Goal: Task Accomplishment & Management: Complete application form

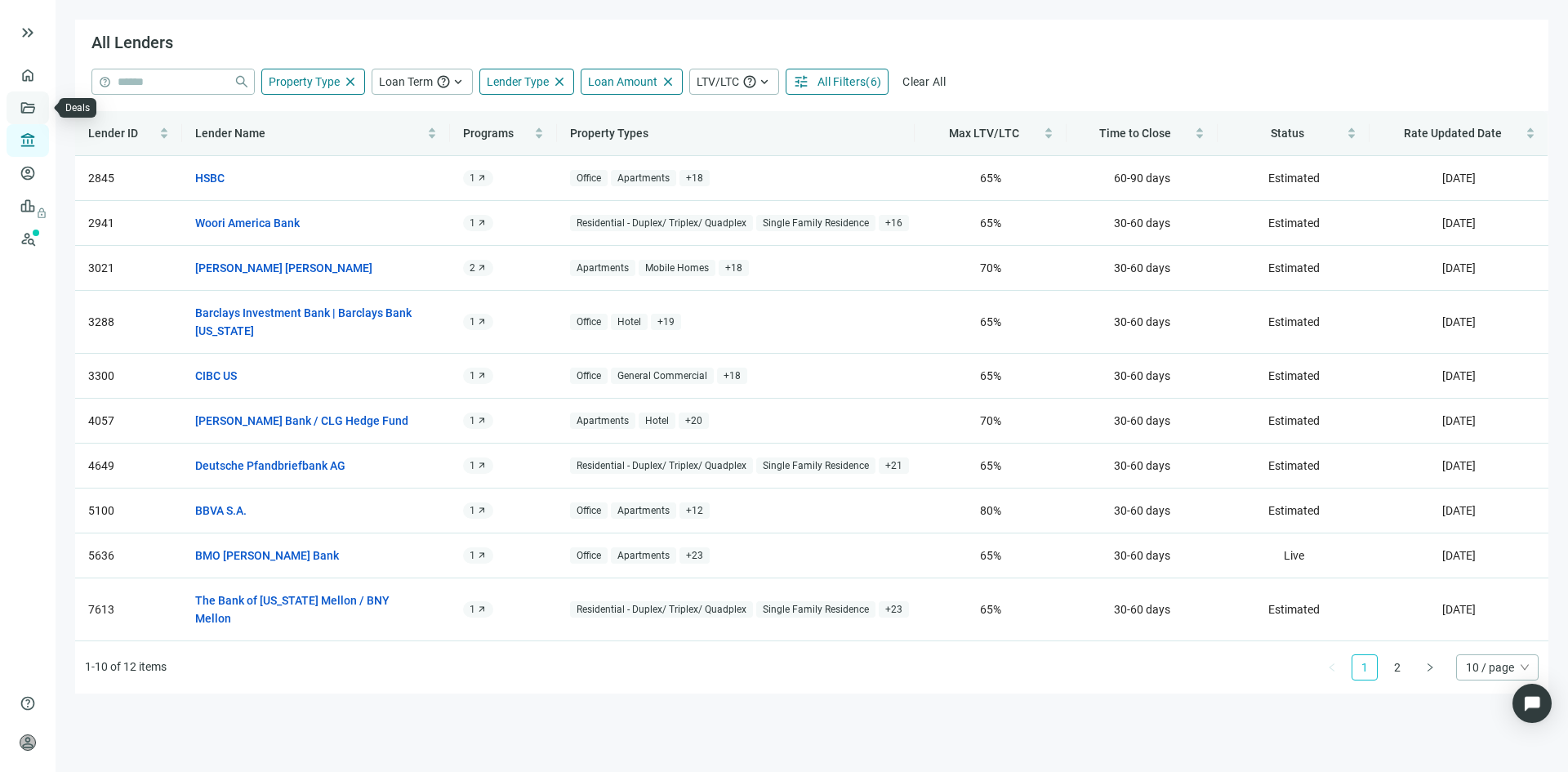
click at [41, 110] on link "Deals" at bounding box center [55, 108] width 29 height 13
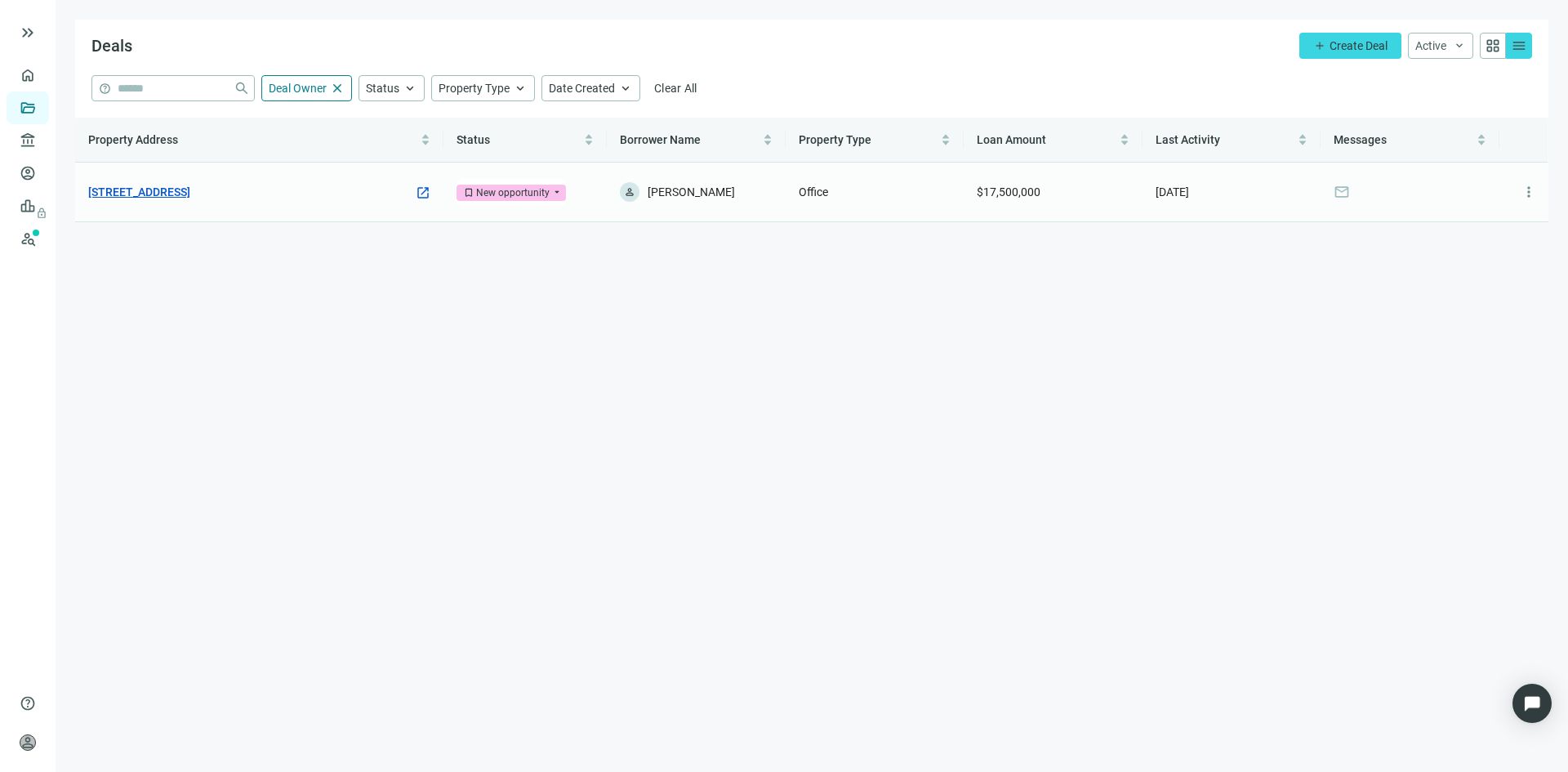
click at [191, 193] on link "[STREET_ADDRESS]" at bounding box center [139, 192] width 102 height 18
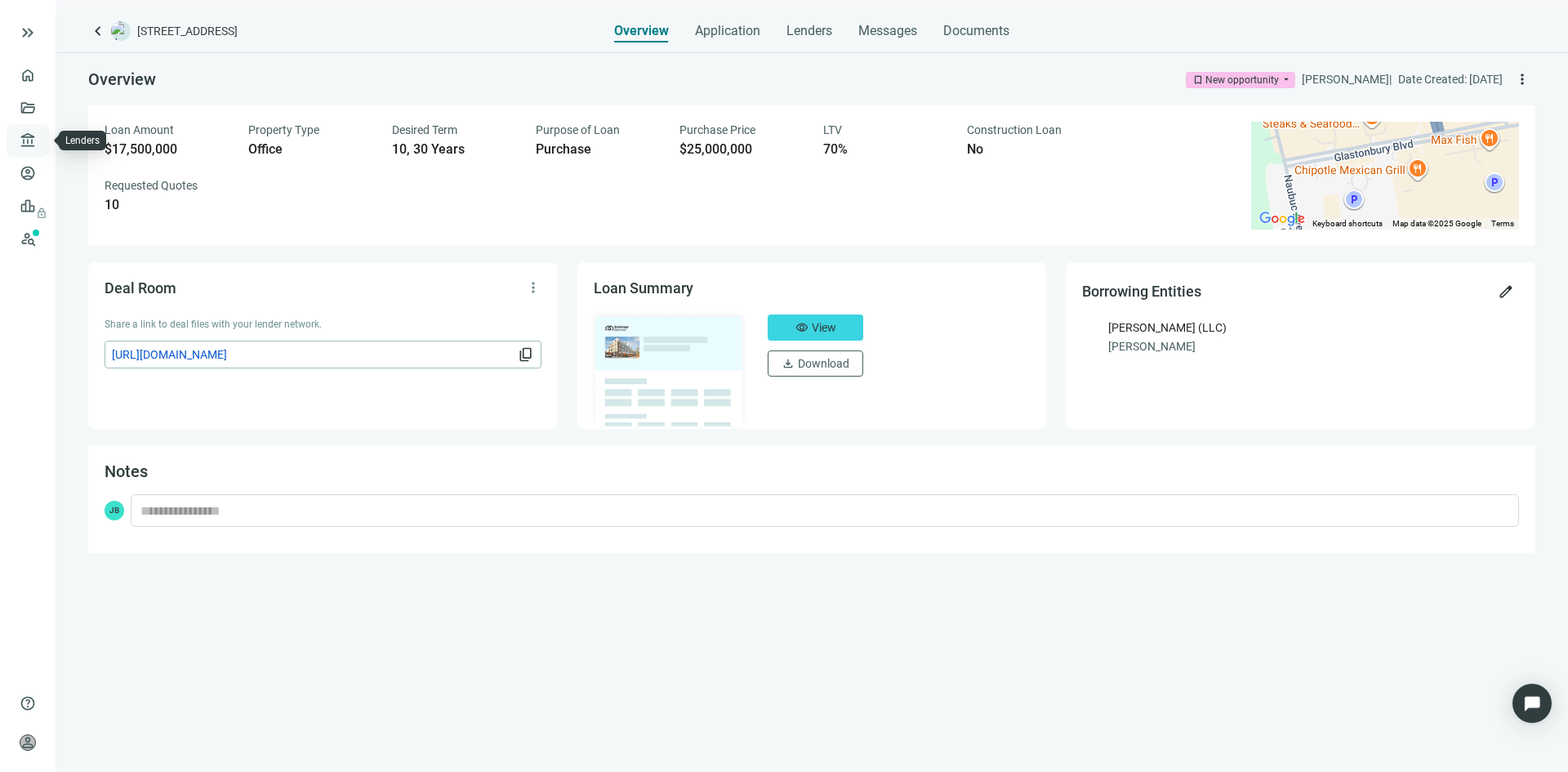
click at [41, 143] on link "Lenders" at bounding box center [62, 140] width 43 height 13
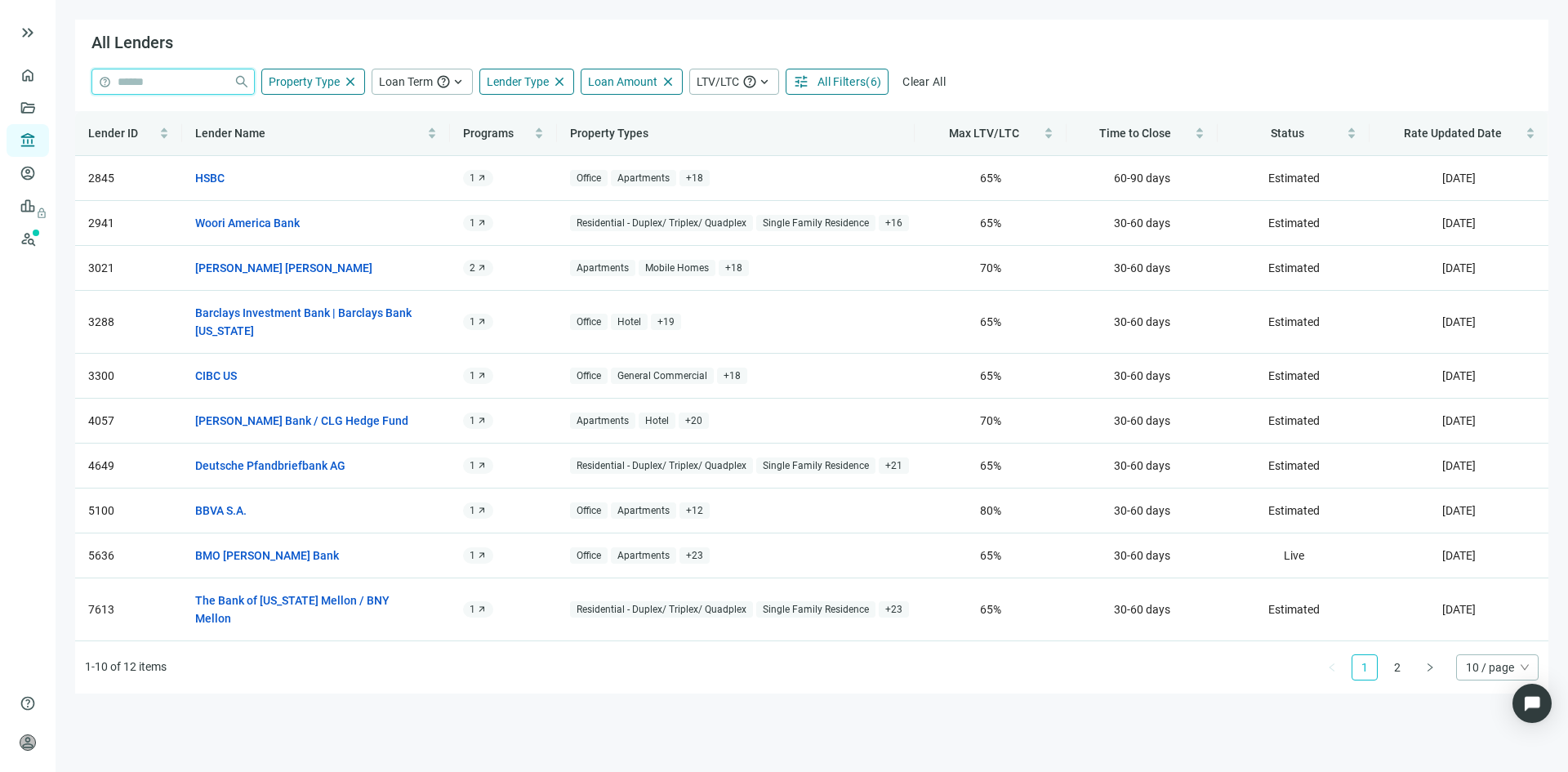
click at [173, 80] on input "search" at bounding box center [172, 82] width 109 height 25
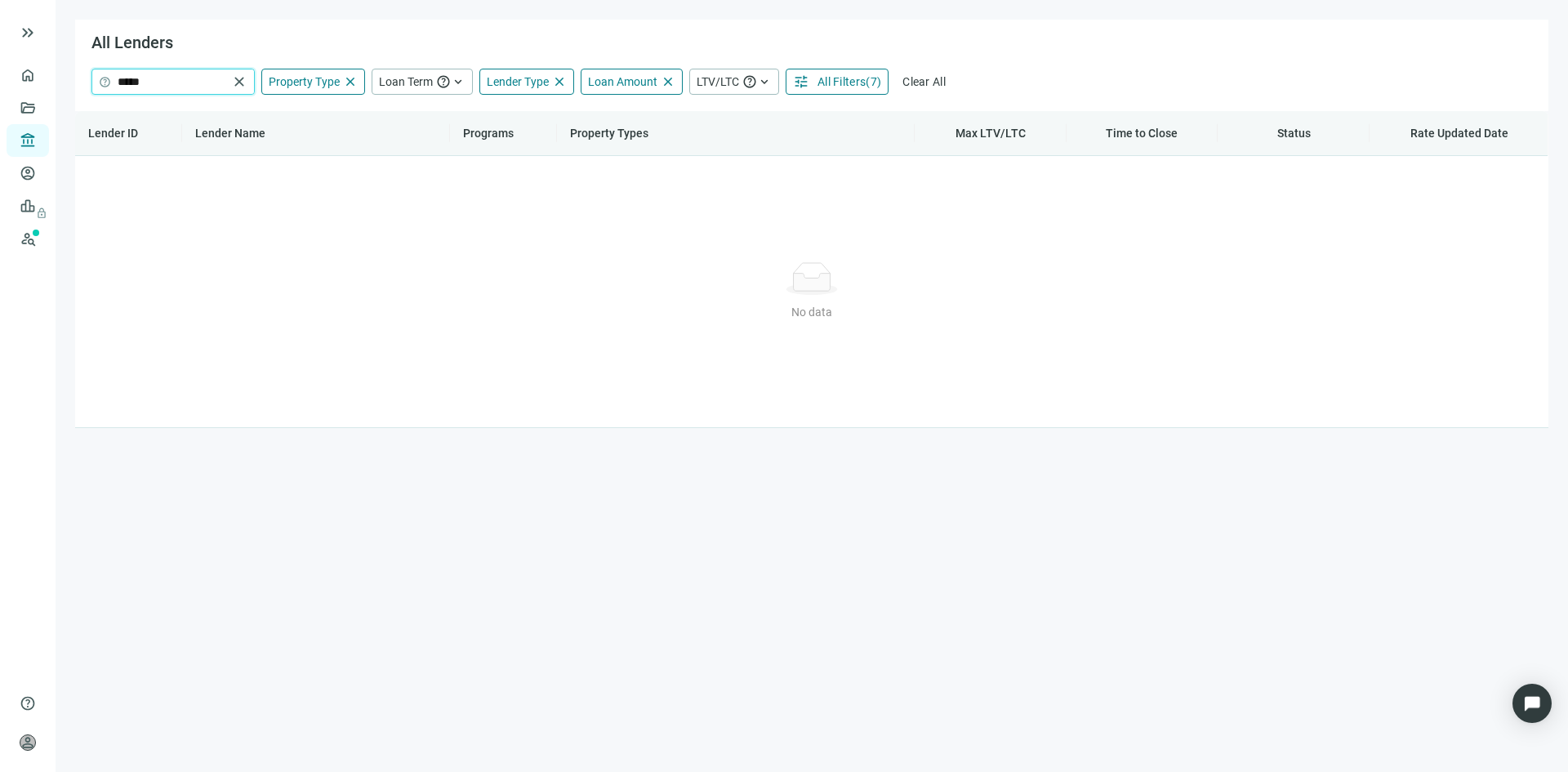
drag, startPoint x: 172, startPoint y: 80, endPoint x: 96, endPoint y: 77, distance: 76.1
click at [96, 77] on span "help ***** close" at bounding box center [173, 82] width 162 height 25
drag, startPoint x: 168, startPoint y: 80, endPoint x: 118, endPoint y: 81, distance: 50.0
click at [118, 81] on input "****" at bounding box center [173, 82] width 110 height 25
type input "*******"
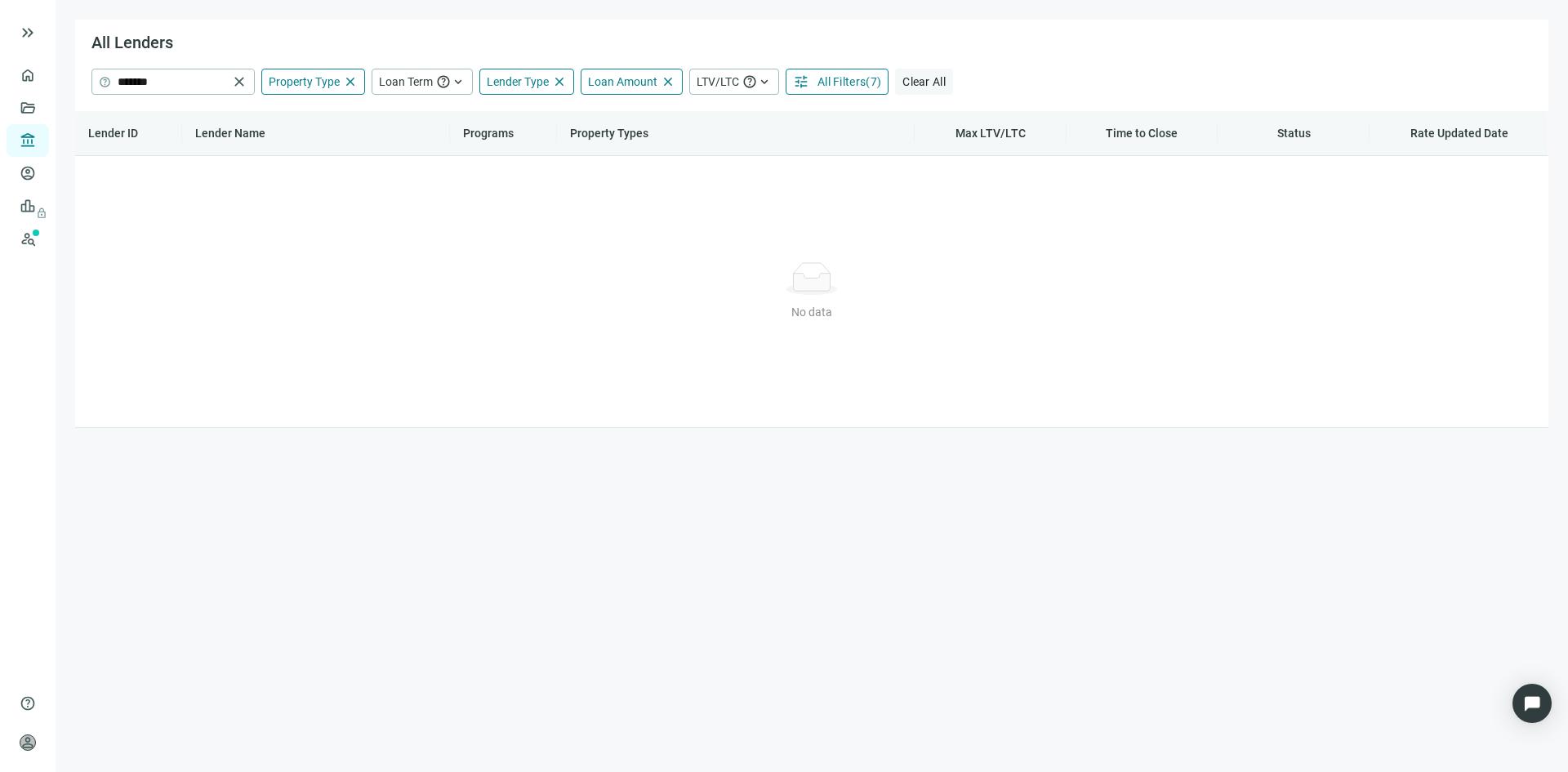
click at [919, 79] on span "Clear All" at bounding box center [924, 82] width 44 height 13
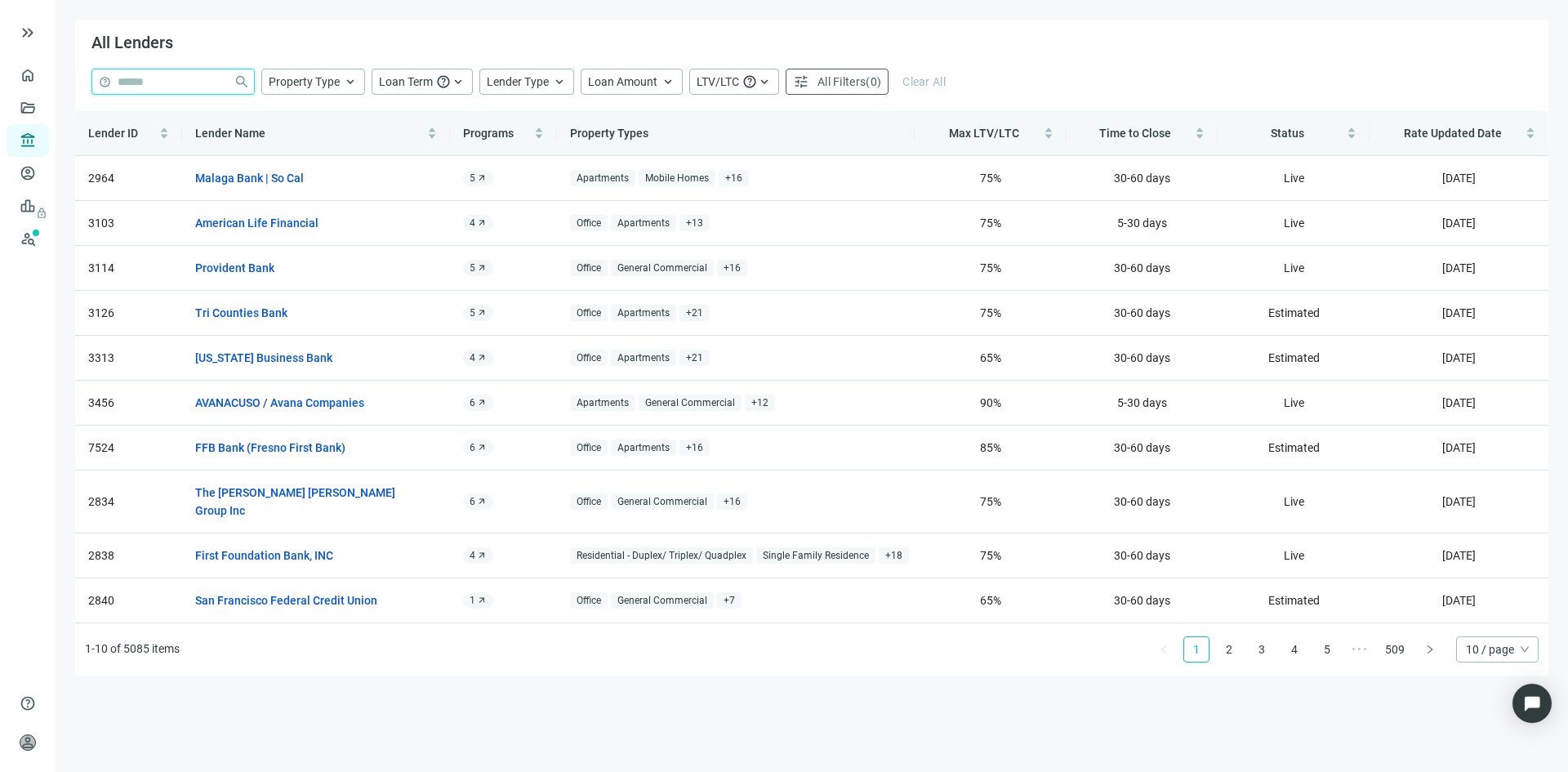
click at [155, 85] on input "search" at bounding box center [172, 82] width 109 height 25
type input "**"
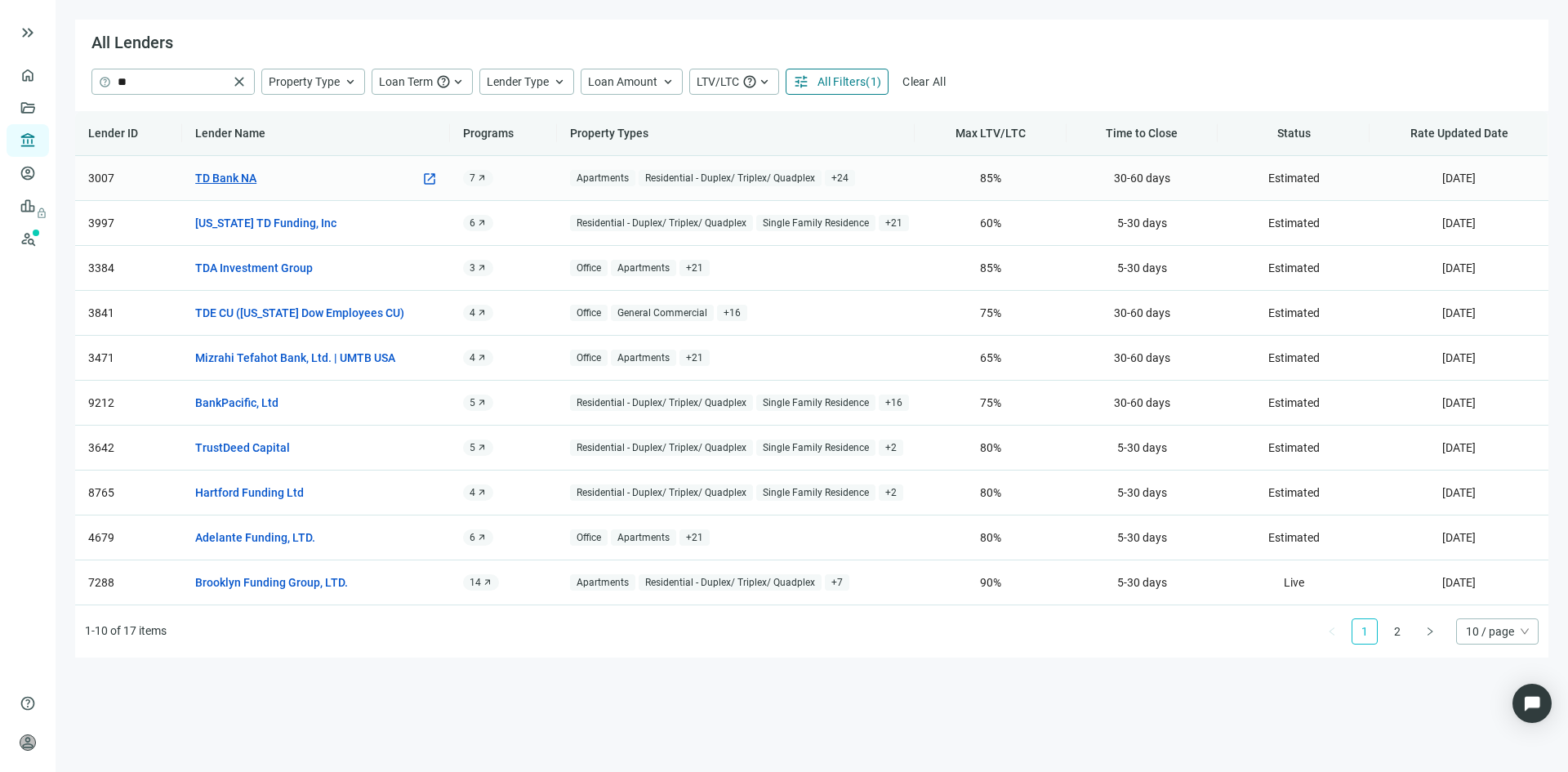
click at [242, 180] on link "TD Bank NA" at bounding box center [226, 177] width 62 height 18
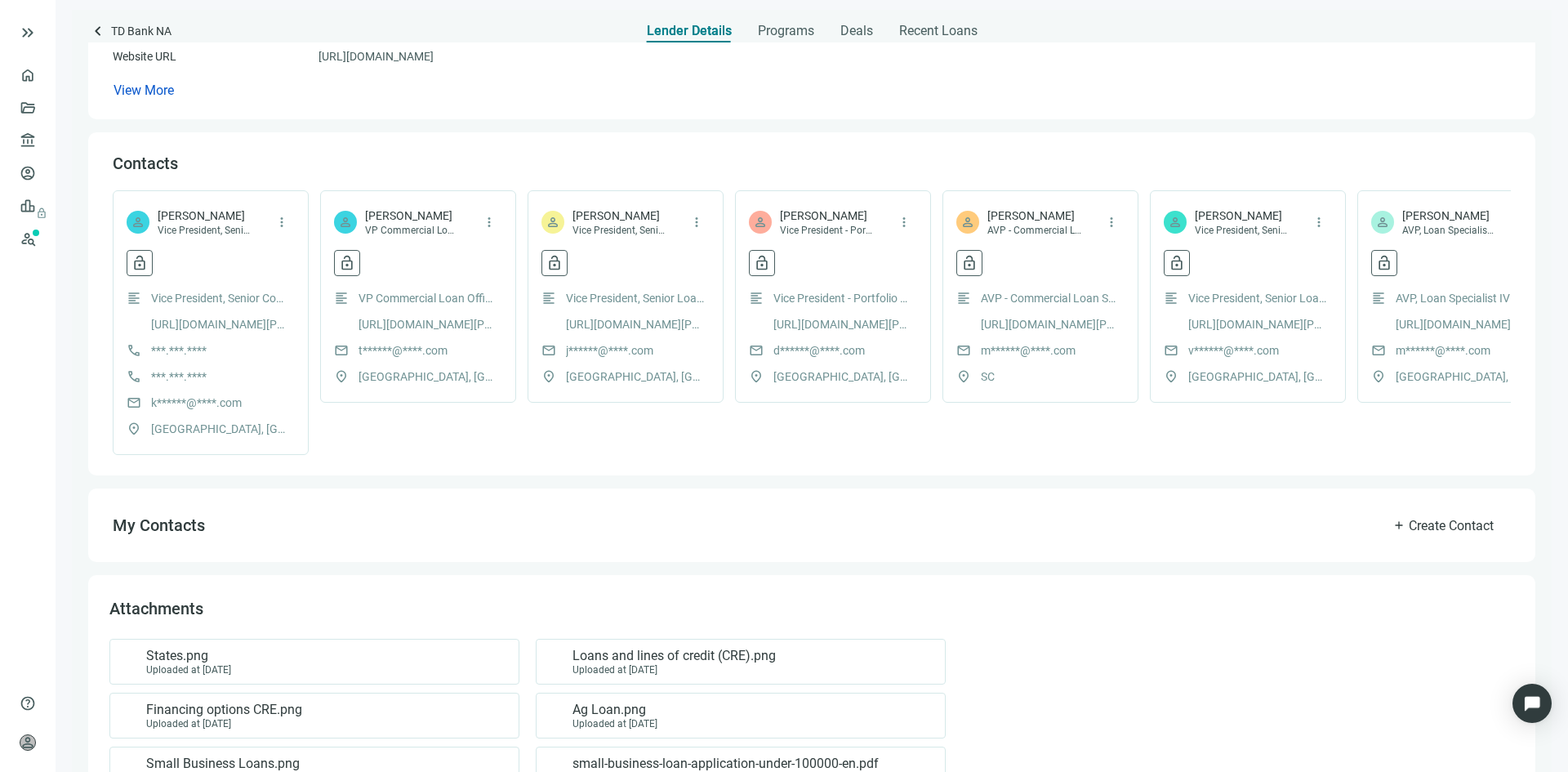
click at [98, 28] on span "keyboard_arrow_left" at bounding box center [98, 30] width 20 height 20
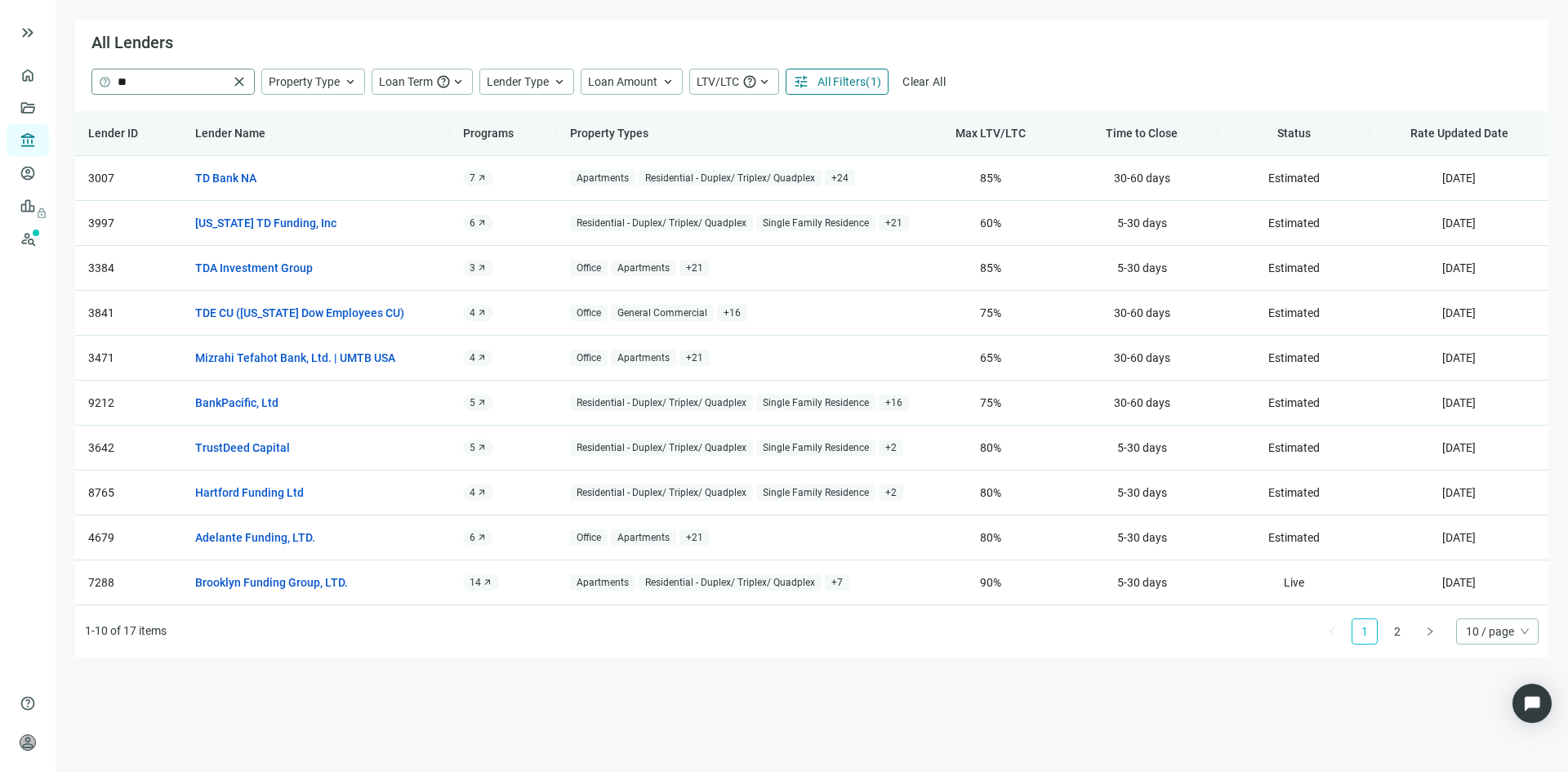
click at [240, 83] on span "close" at bounding box center [239, 82] width 16 height 16
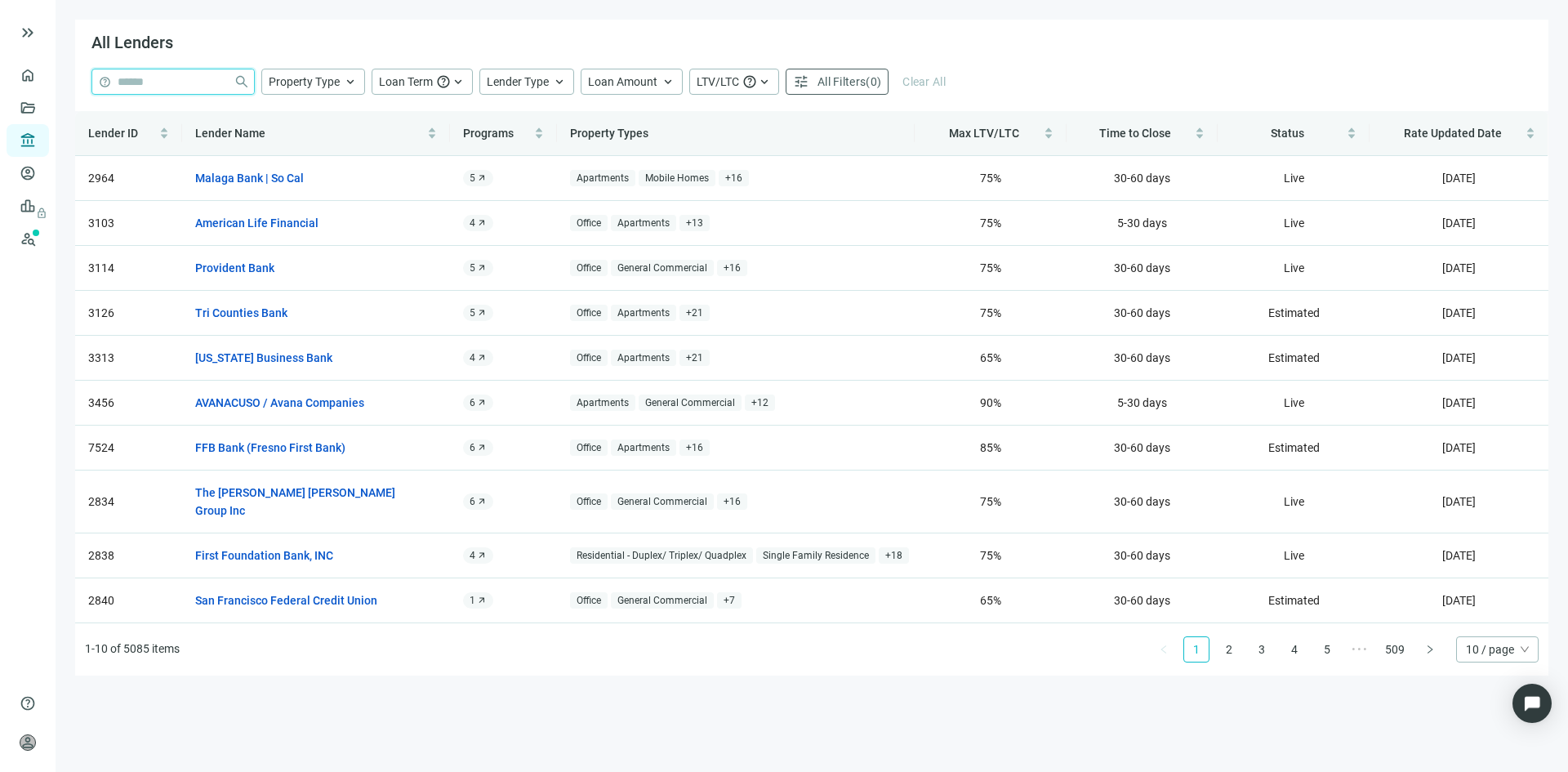
click at [150, 83] on input "search" at bounding box center [172, 82] width 109 height 25
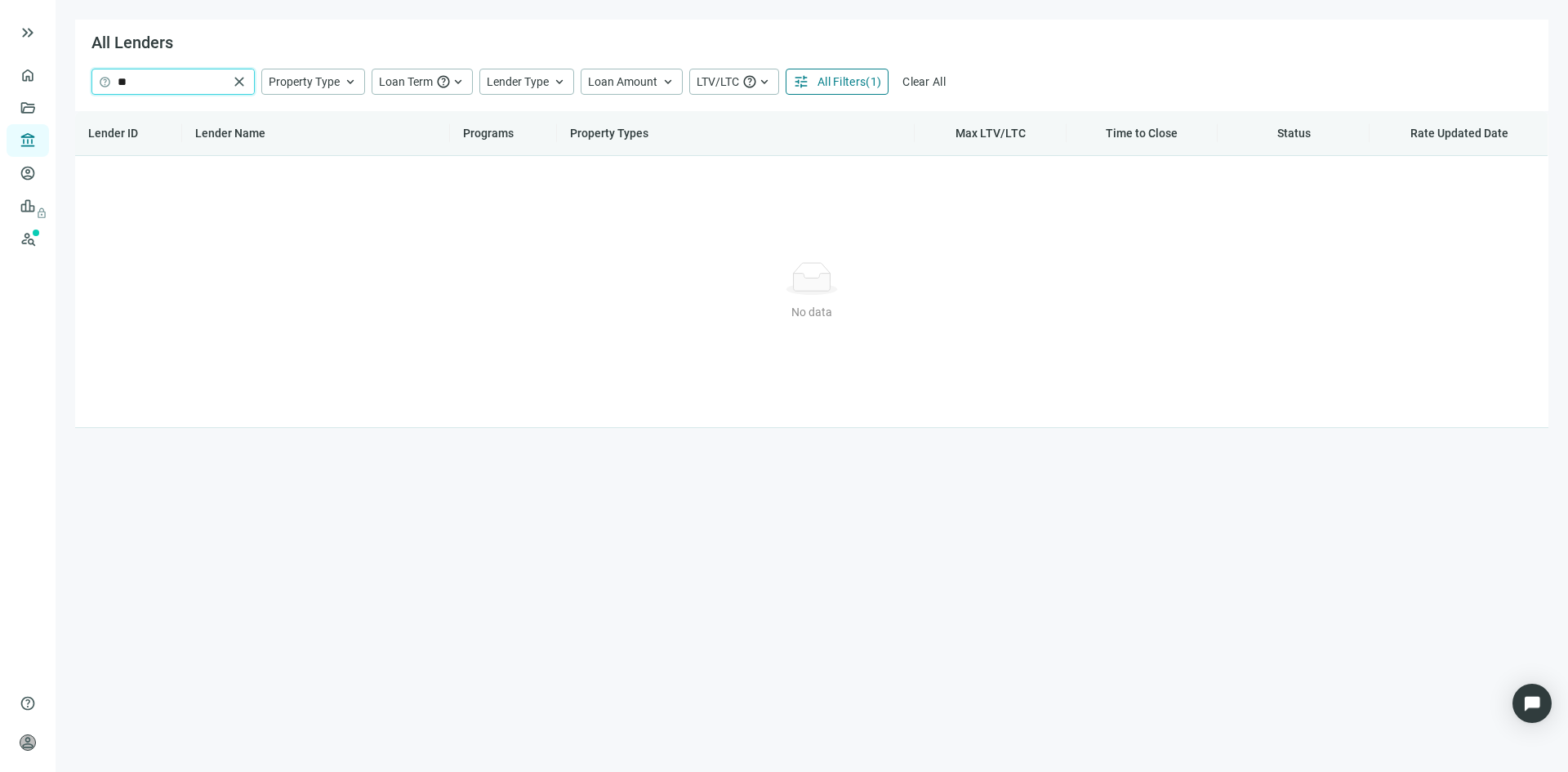
type input "*"
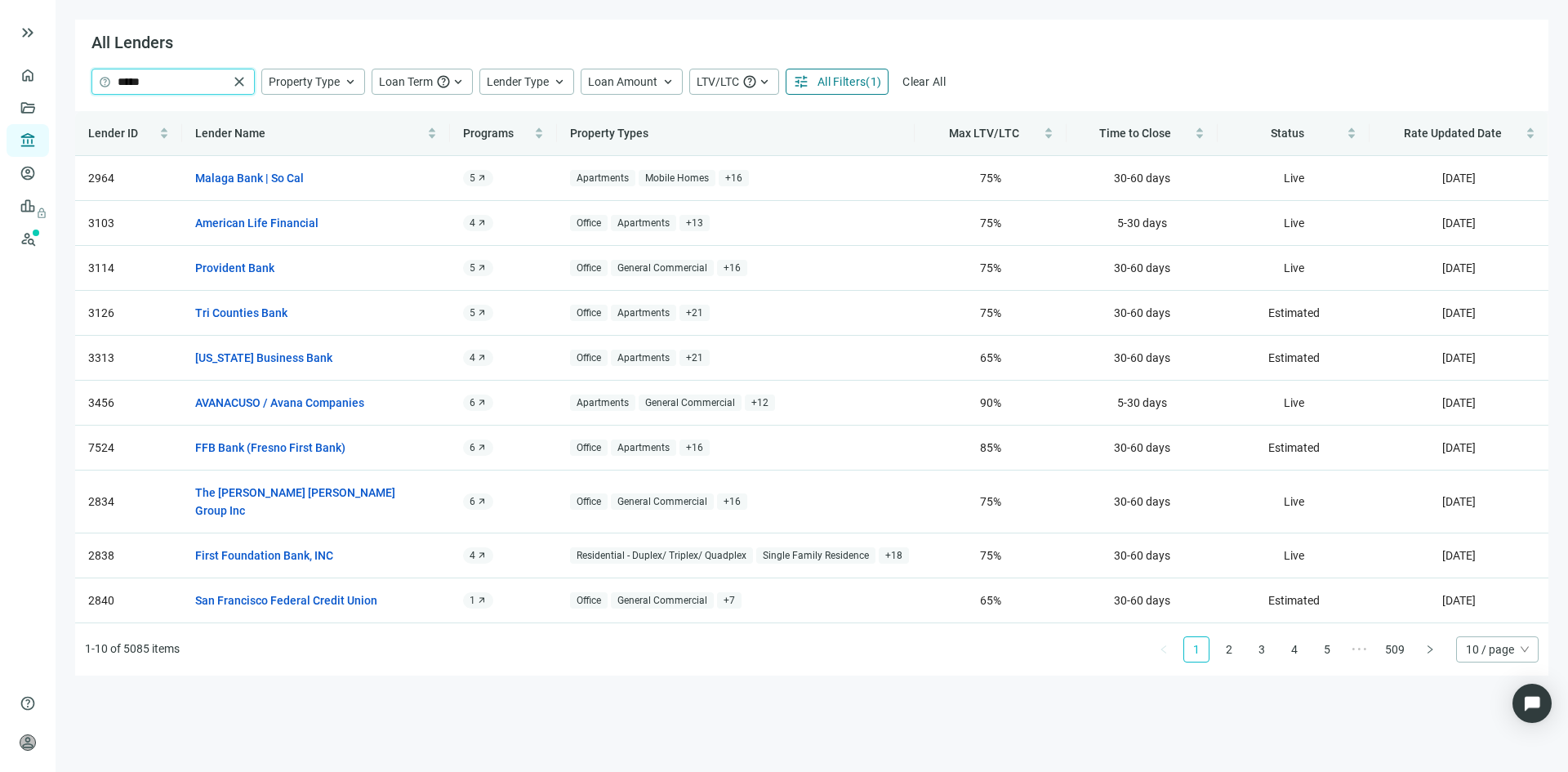
type input "*****"
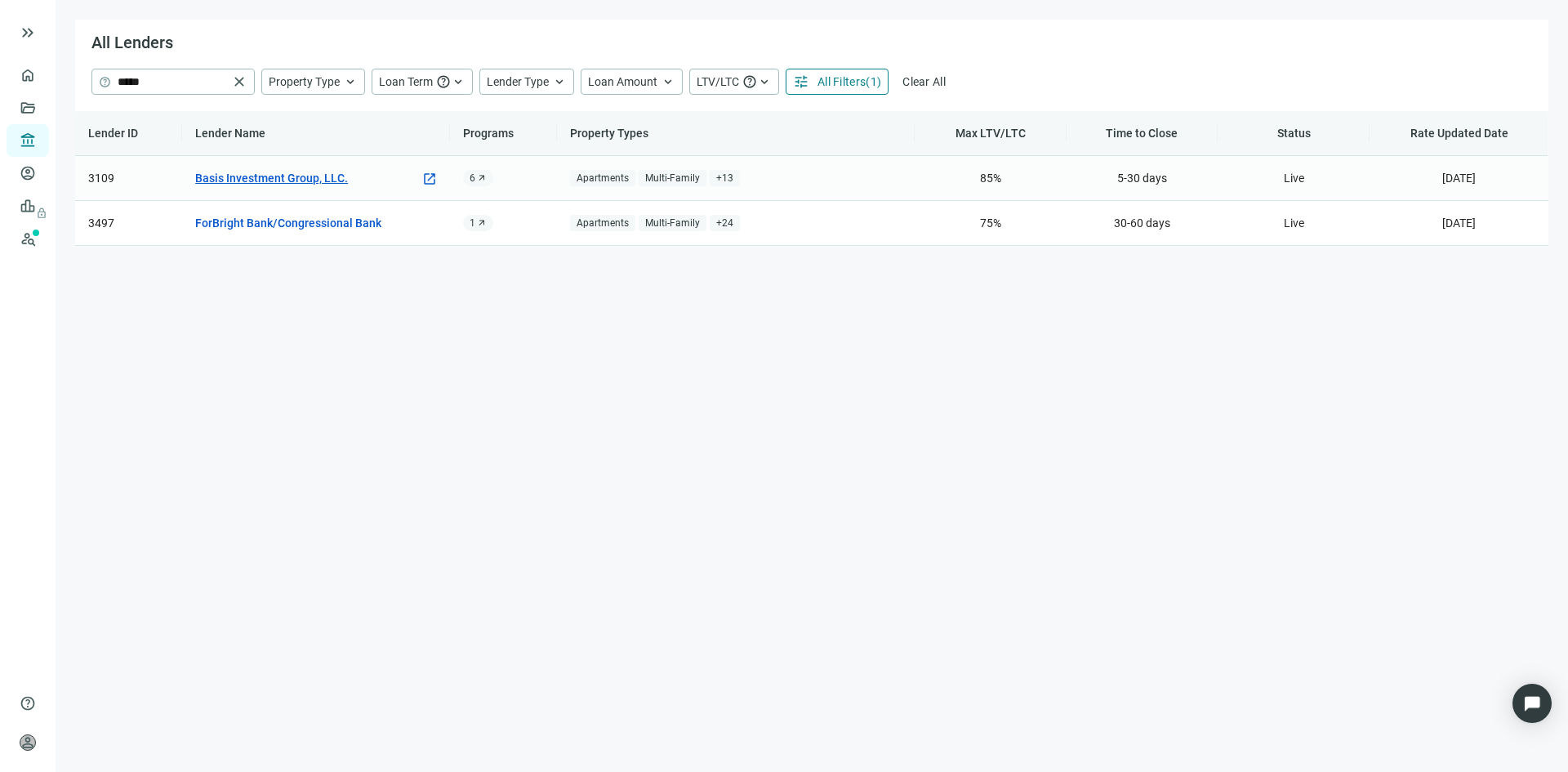
click at [234, 177] on link "Basis Investment Group, LLC." at bounding box center [271, 177] width 153 height 18
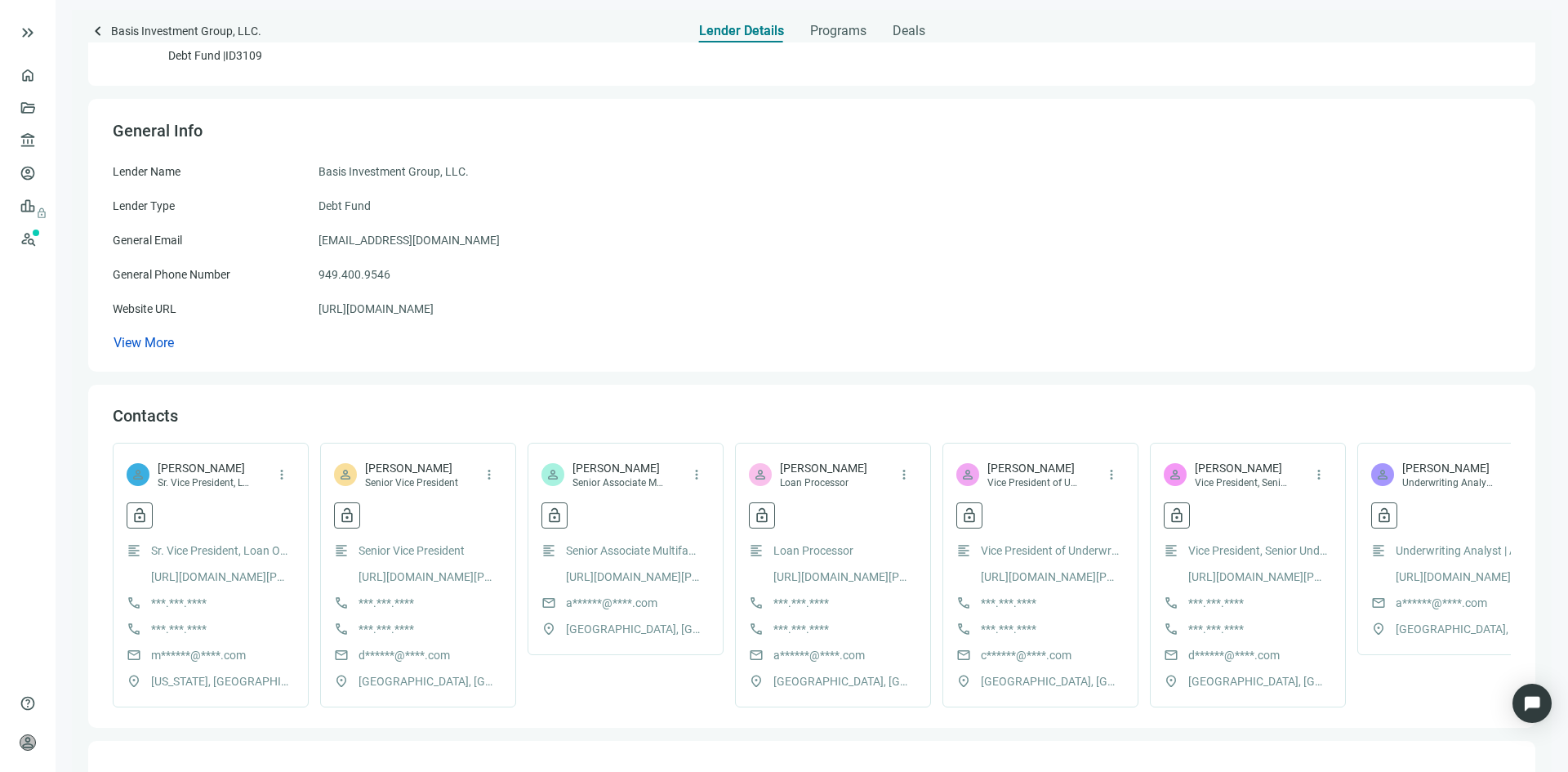
scroll to position [82, 0]
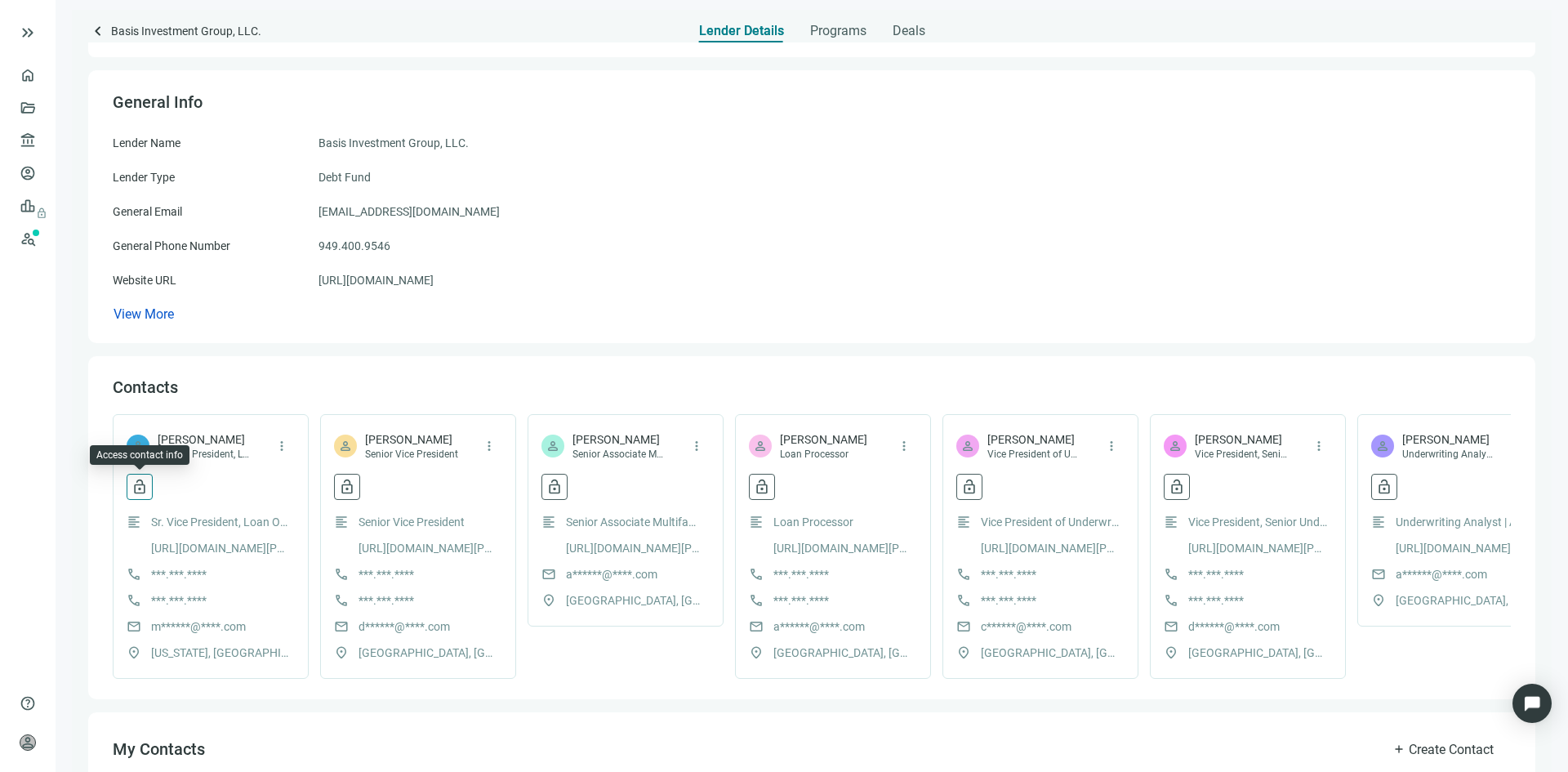
click at [145, 490] on span "lock_open" at bounding box center [139, 487] width 16 height 16
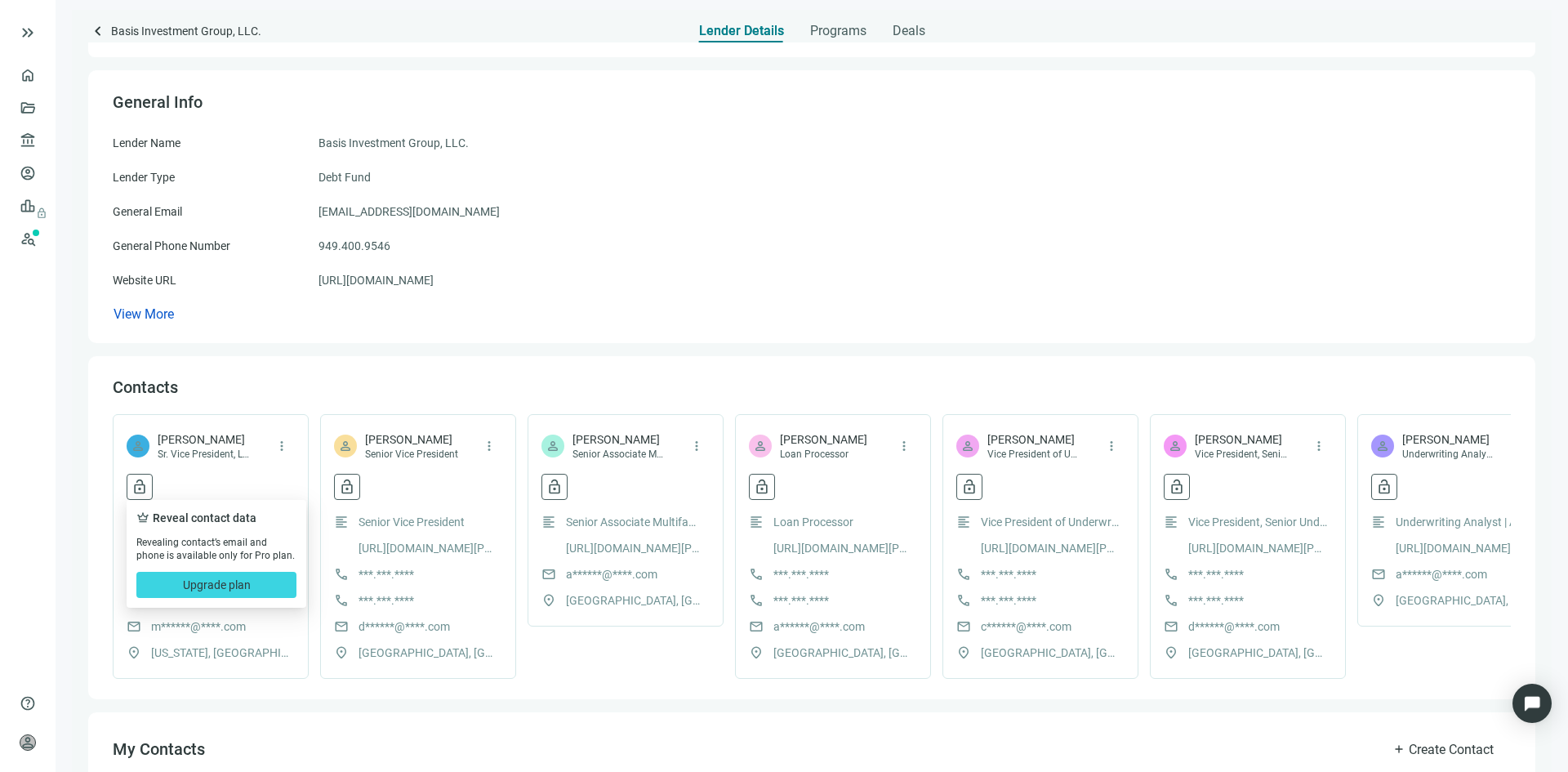
click at [212, 485] on div "lock_open crown Reveal contact data Revealing contact’s email and phone is avai…" at bounding box center [210, 487] width 168 height 27
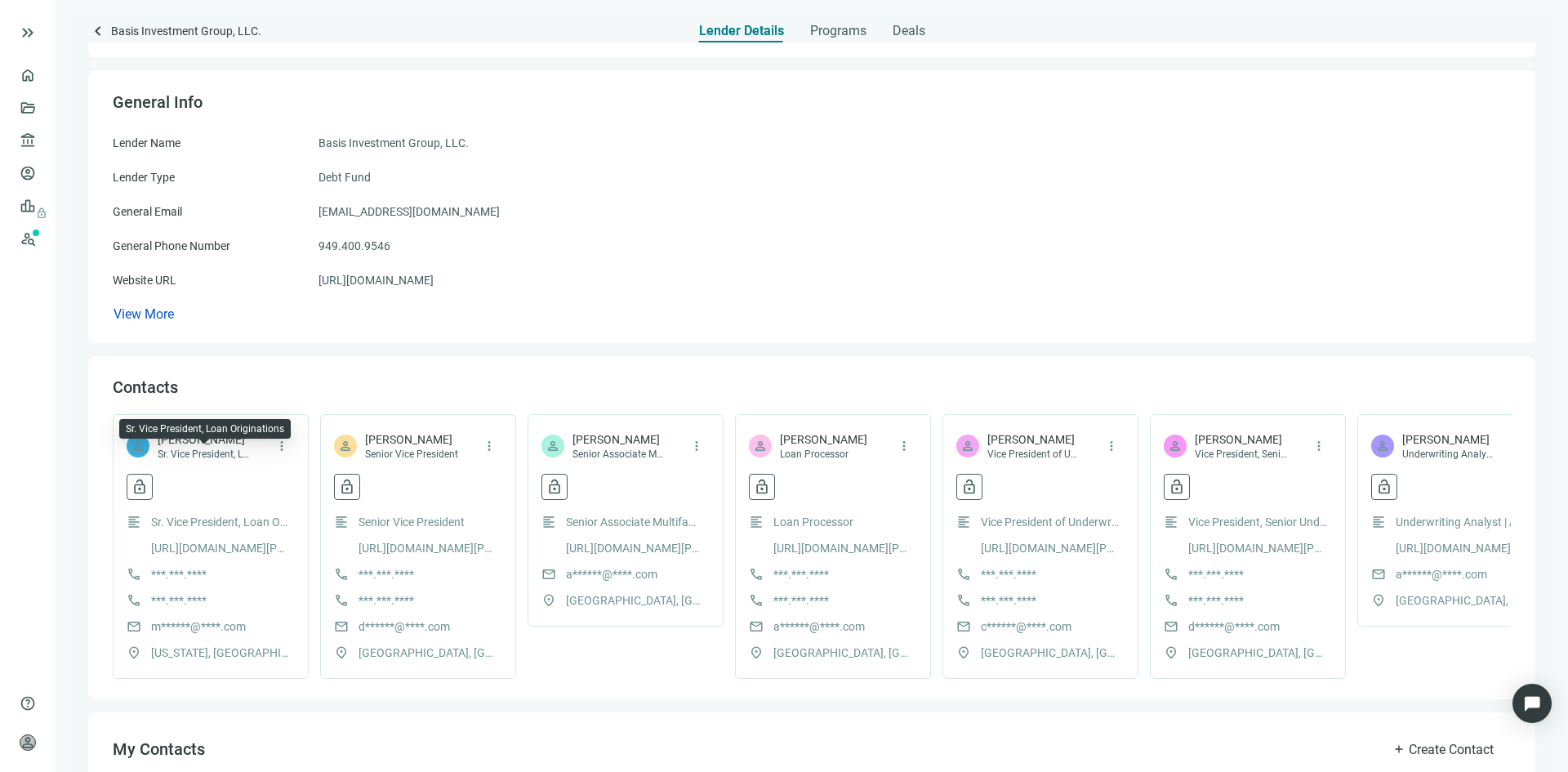
click at [215, 449] on span "Sr. Vice President, Loan Originations" at bounding box center [204, 454] width 94 height 13
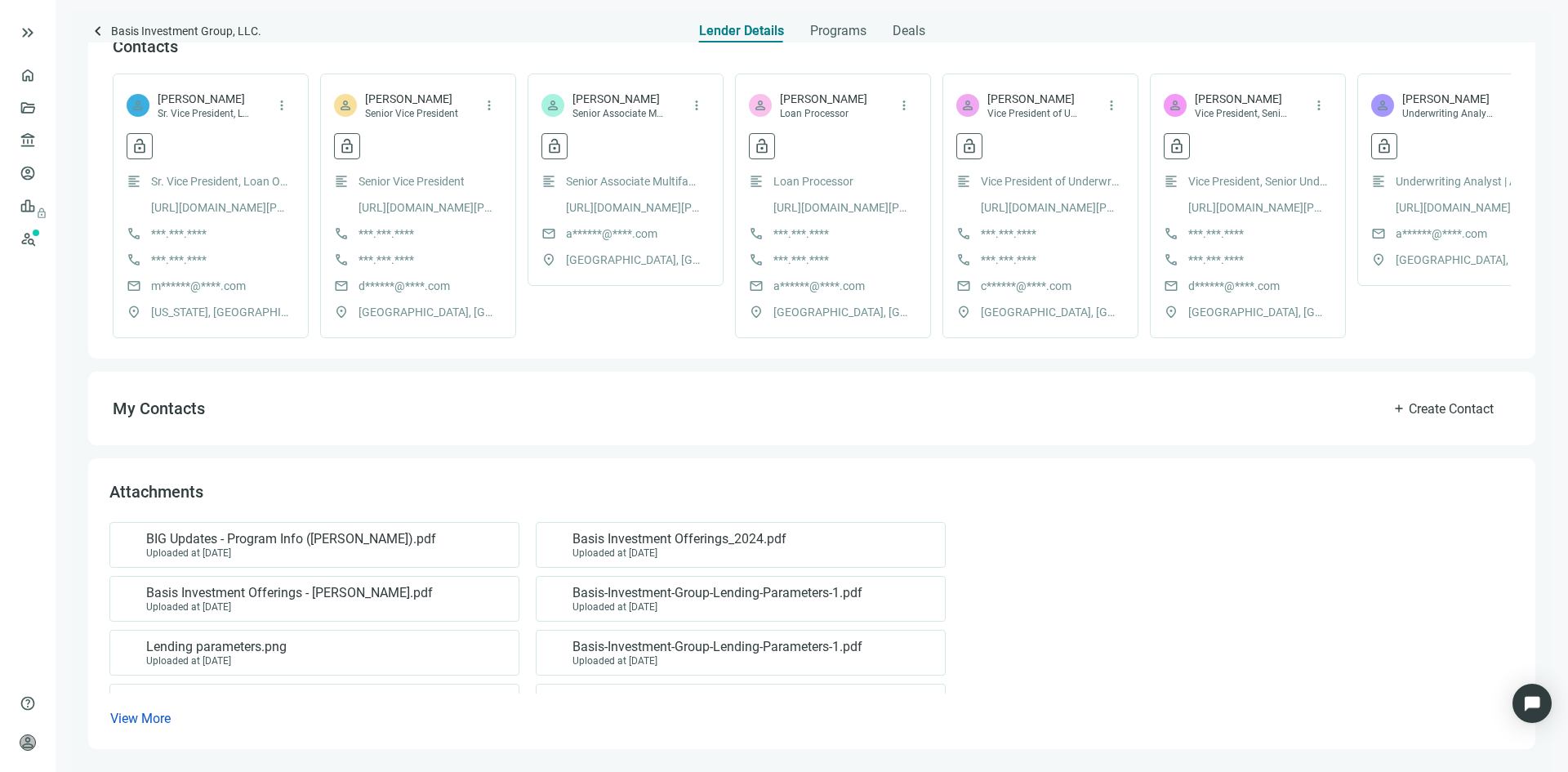
scroll to position [440, 0]
click at [151, 717] on span "View More" at bounding box center [140, 719] width 61 height 15
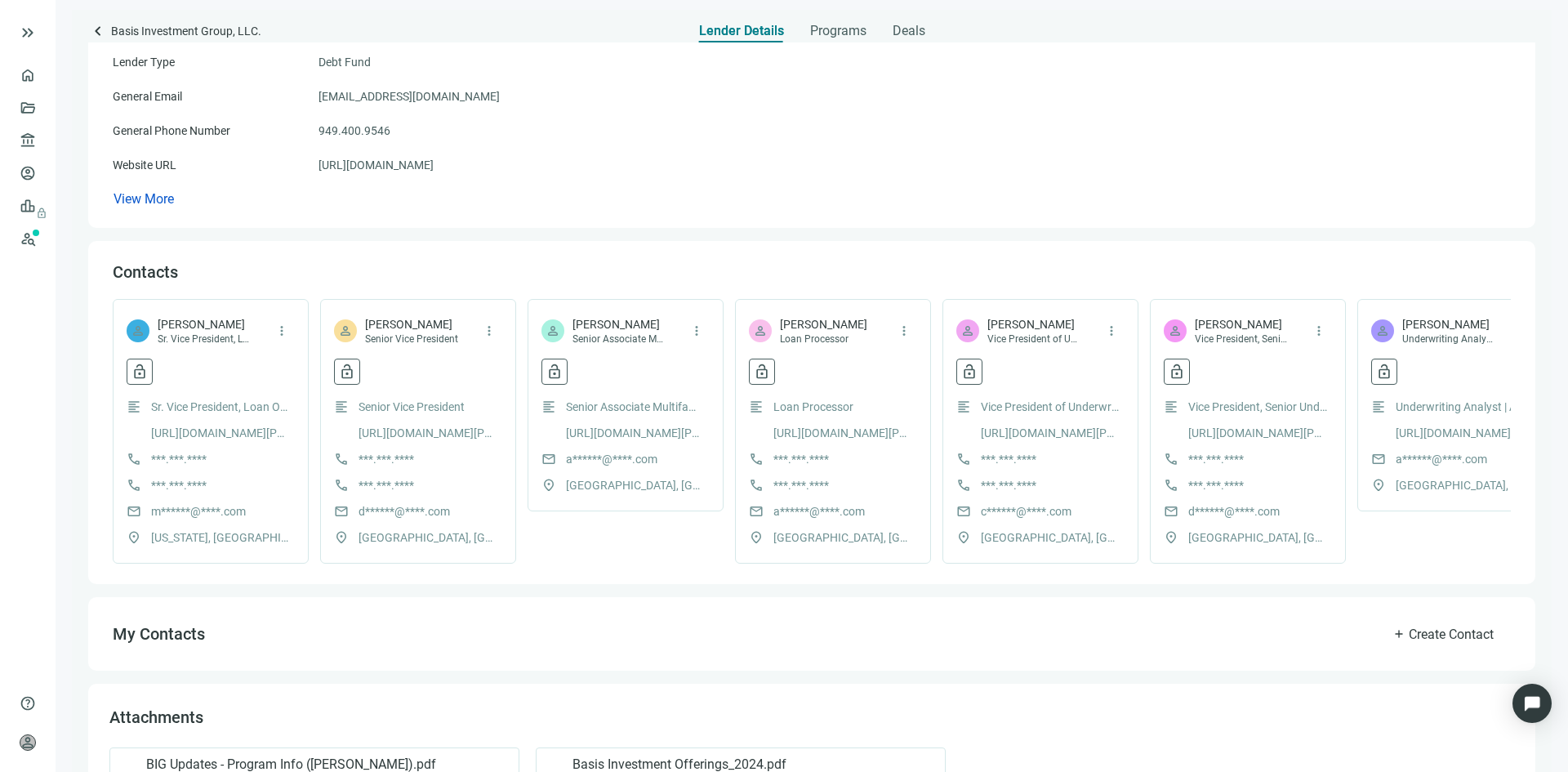
scroll to position [0, 0]
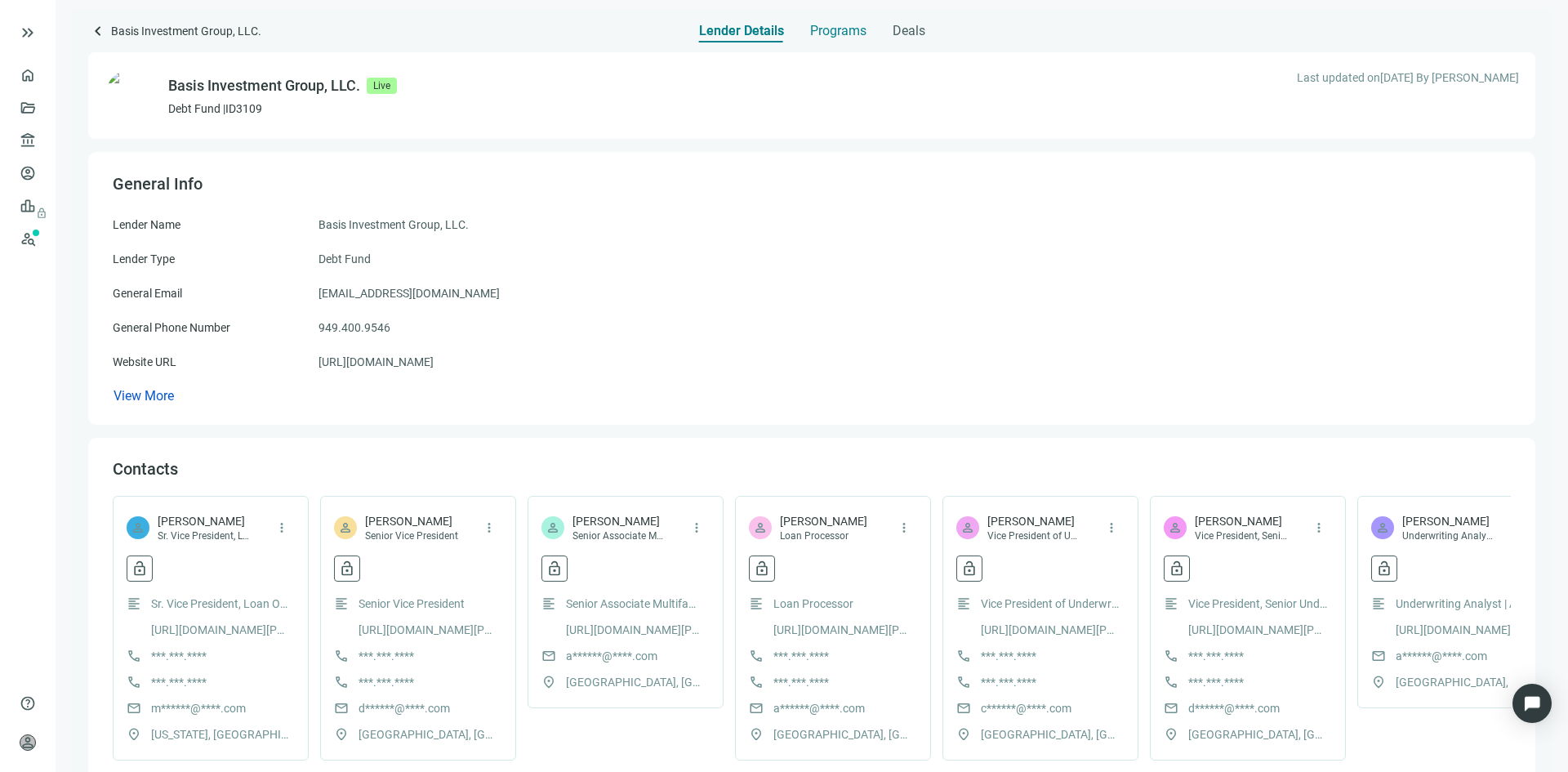
click at [837, 41] on div "Programs" at bounding box center [838, 26] width 56 height 32
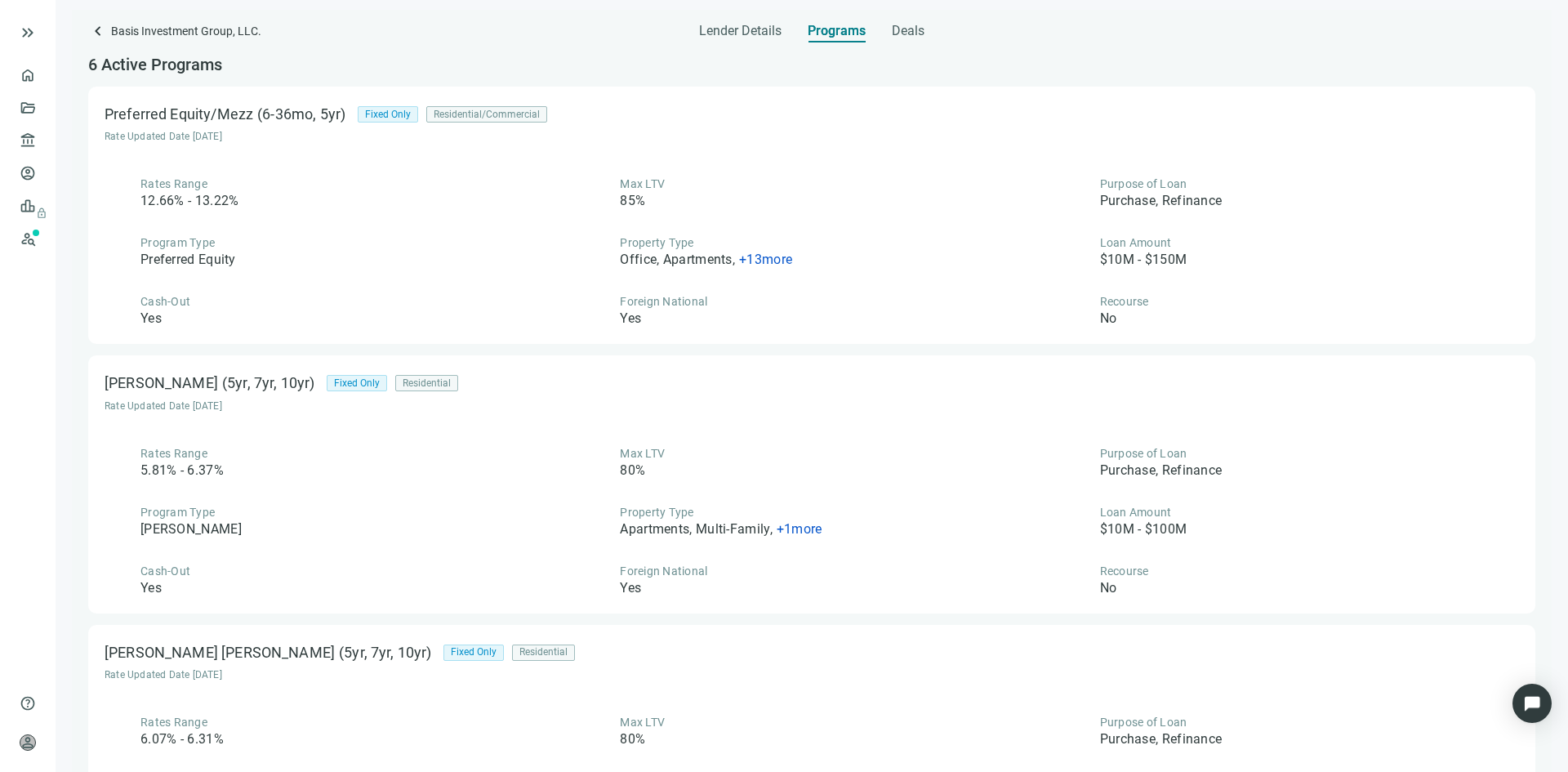
click at [102, 30] on span "keyboard_arrow_left" at bounding box center [98, 30] width 20 height 20
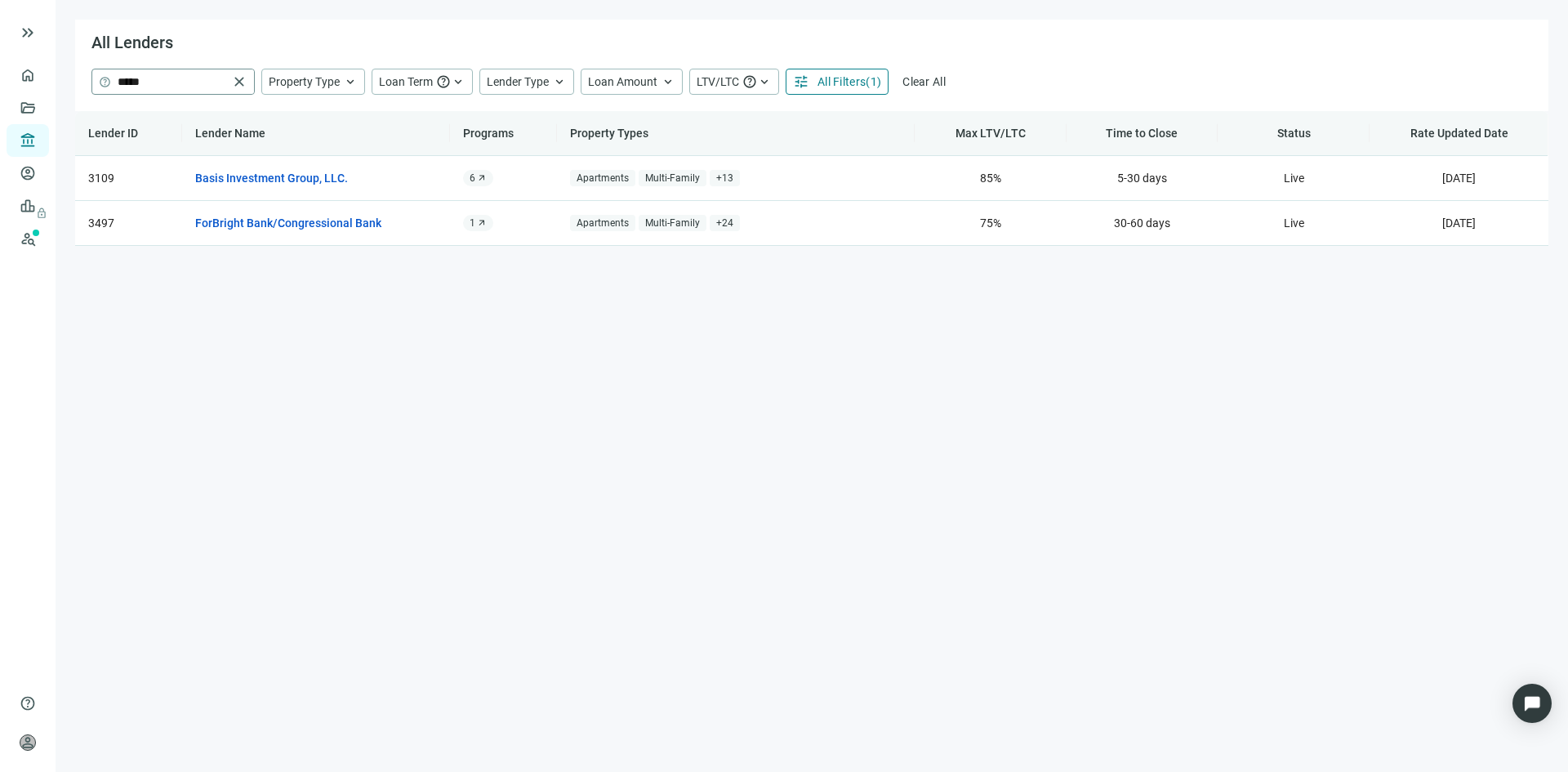
click at [239, 83] on span "close" at bounding box center [239, 82] width 16 height 16
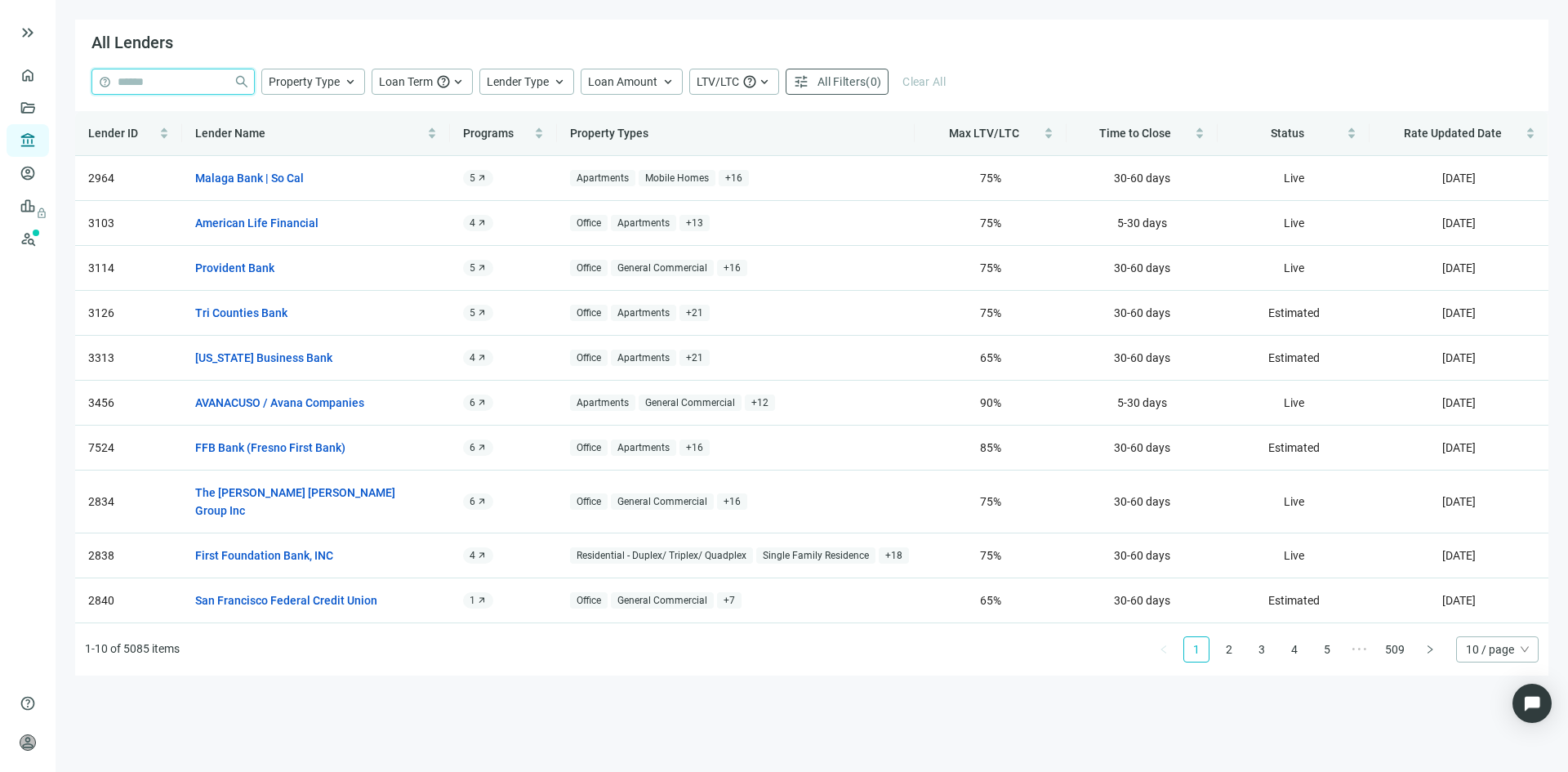
click at [178, 78] on input "search" at bounding box center [172, 82] width 109 height 25
type input "****"
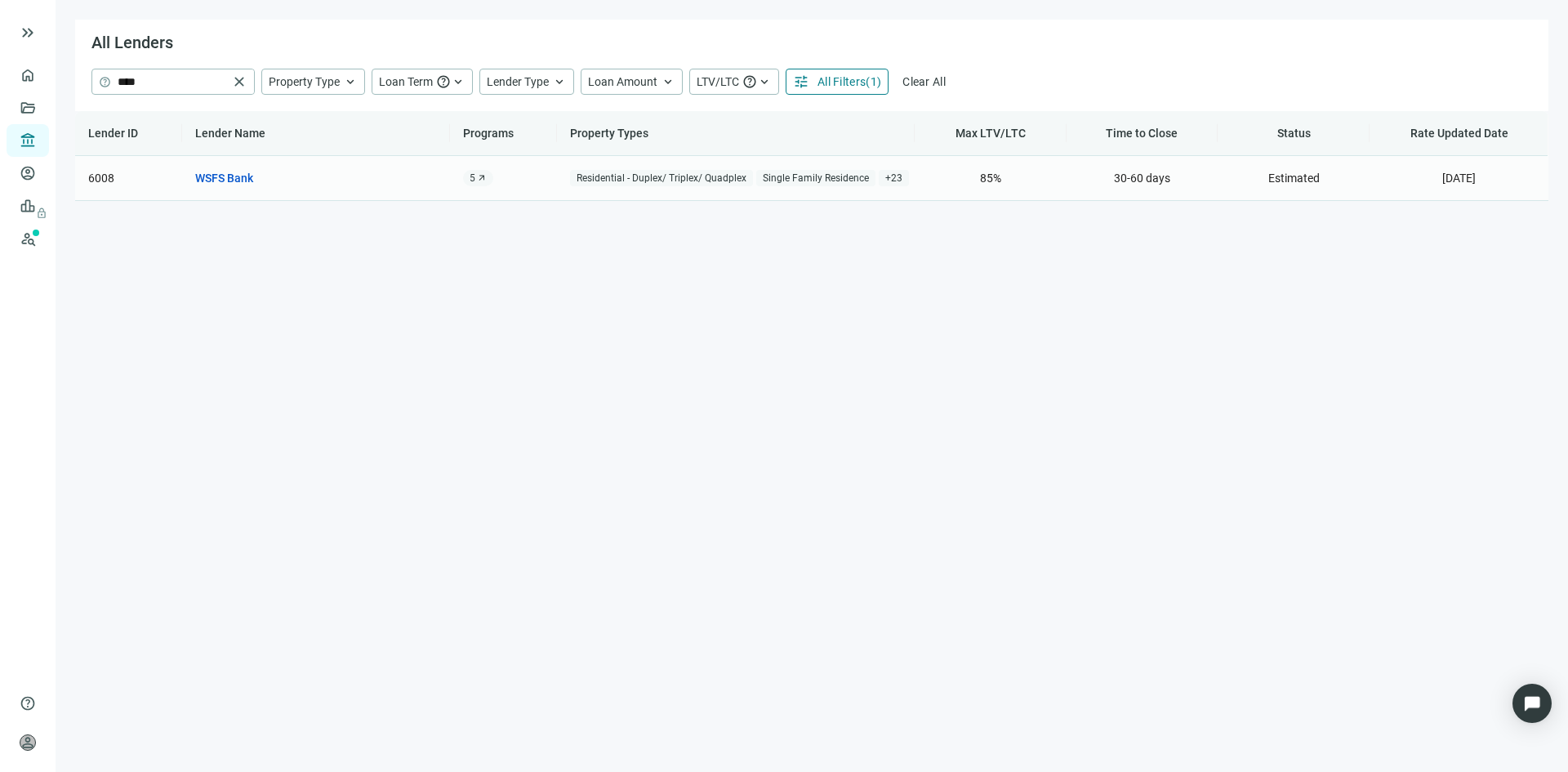
click at [226, 166] on td "WSFS Bank open_in_new" at bounding box center [316, 178] width 268 height 45
click at [226, 172] on link "WSFS Bank" at bounding box center [224, 177] width 58 height 18
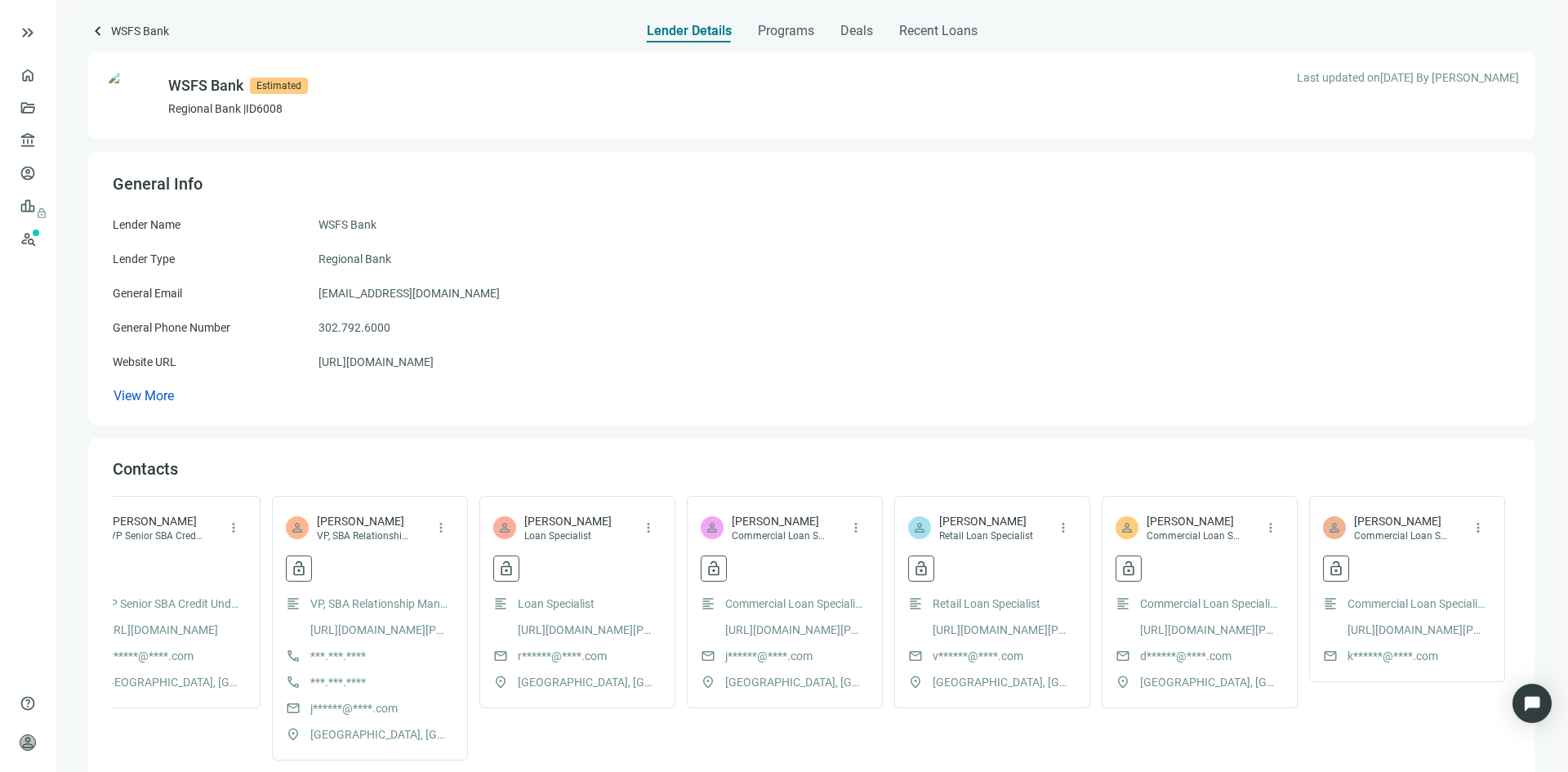
scroll to position [0, 2567]
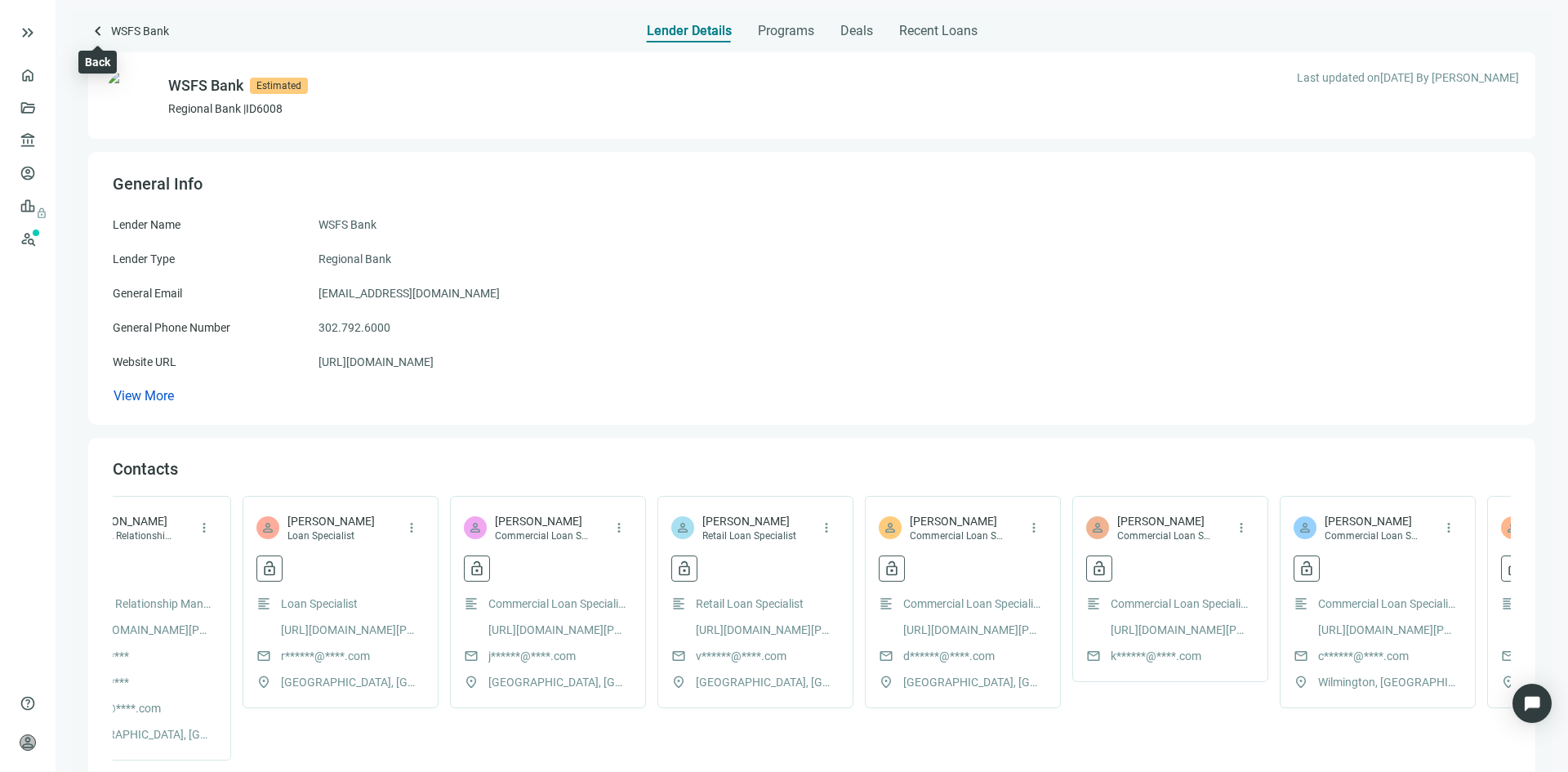
click at [101, 32] on span "keyboard_arrow_left" at bounding box center [98, 30] width 20 height 20
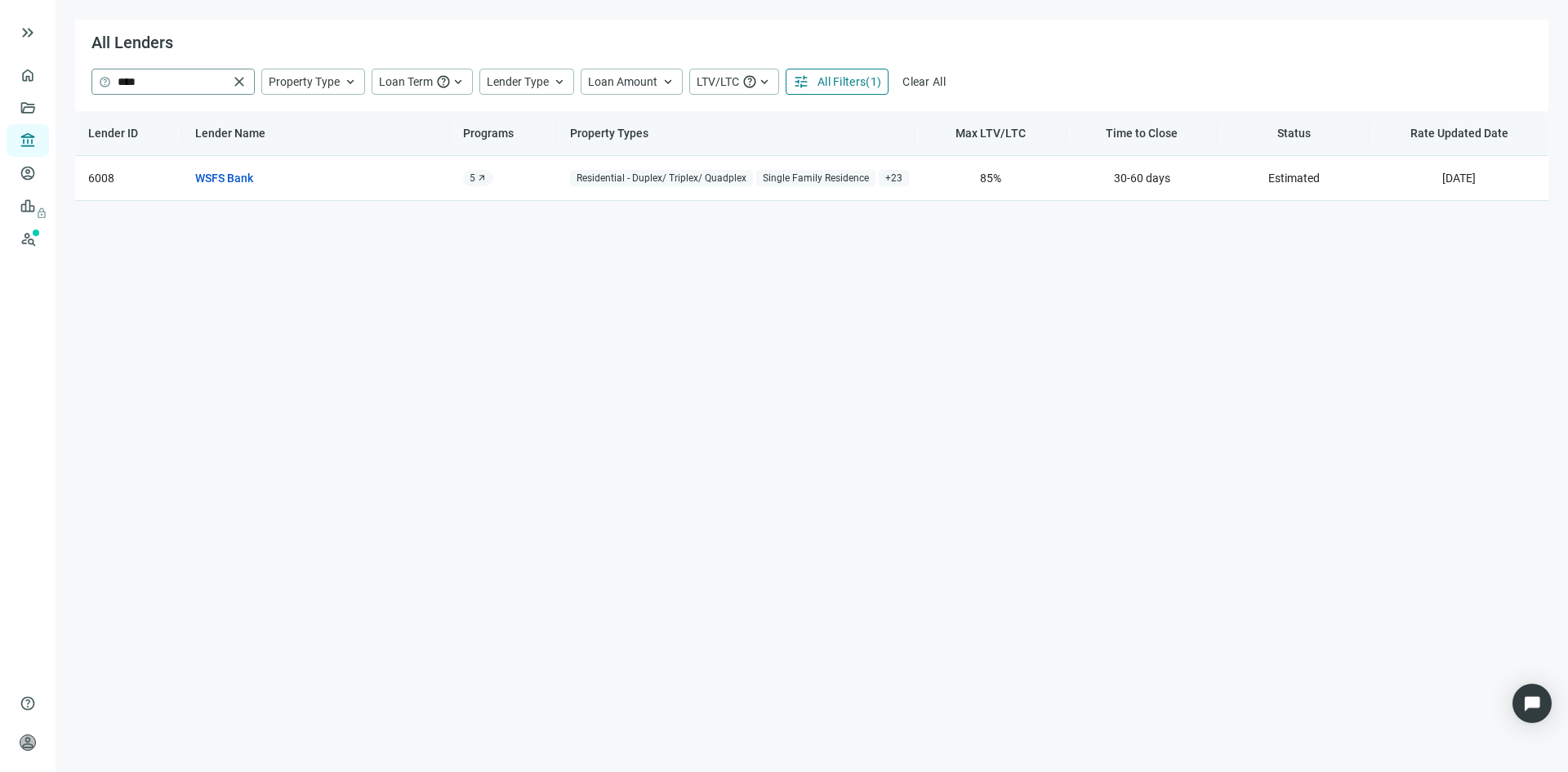
click at [239, 83] on span "close" at bounding box center [239, 82] width 16 height 16
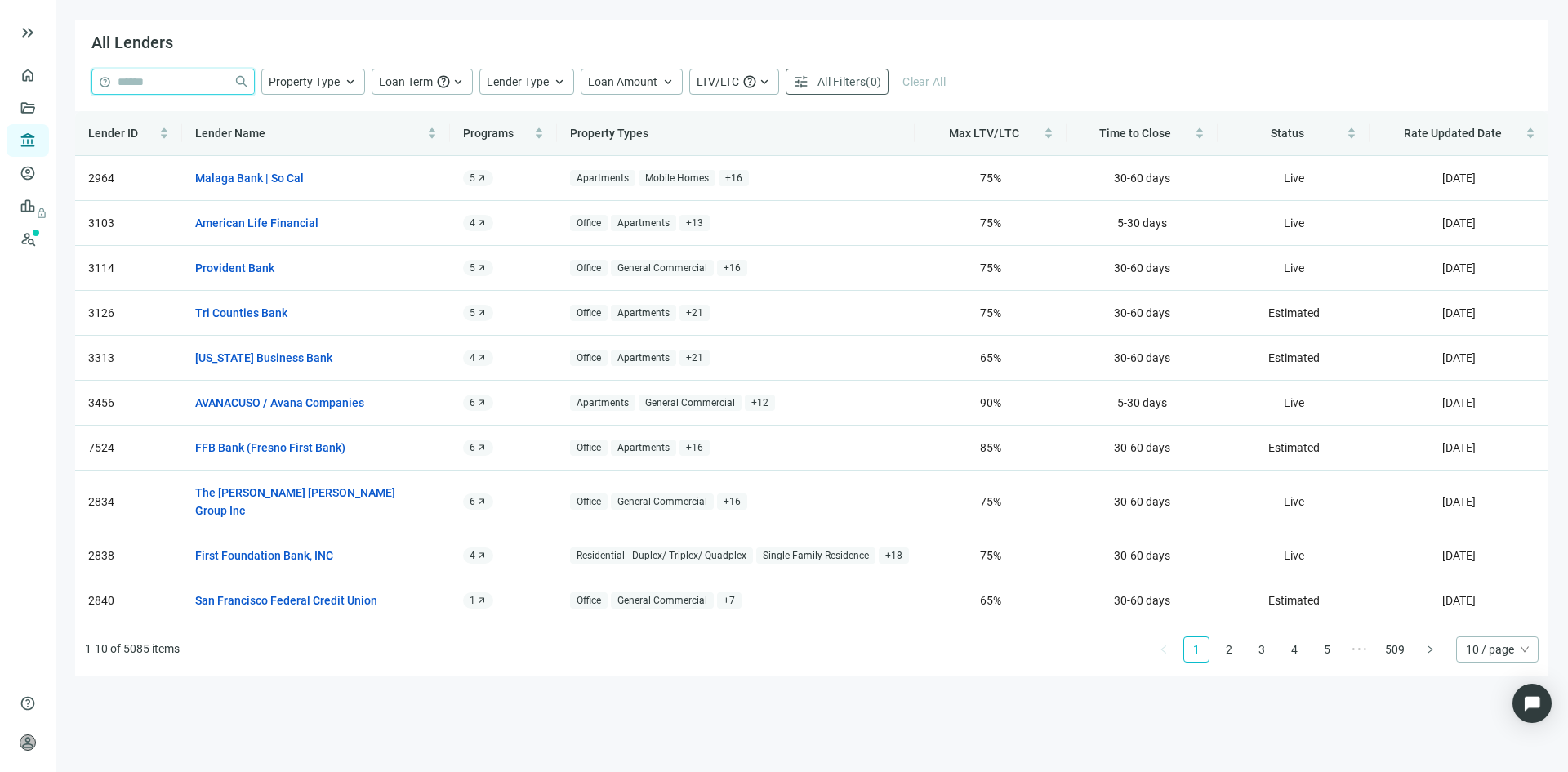
click at [146, 83] on input "search" at bounding box center [172, 82] width 109 height 25
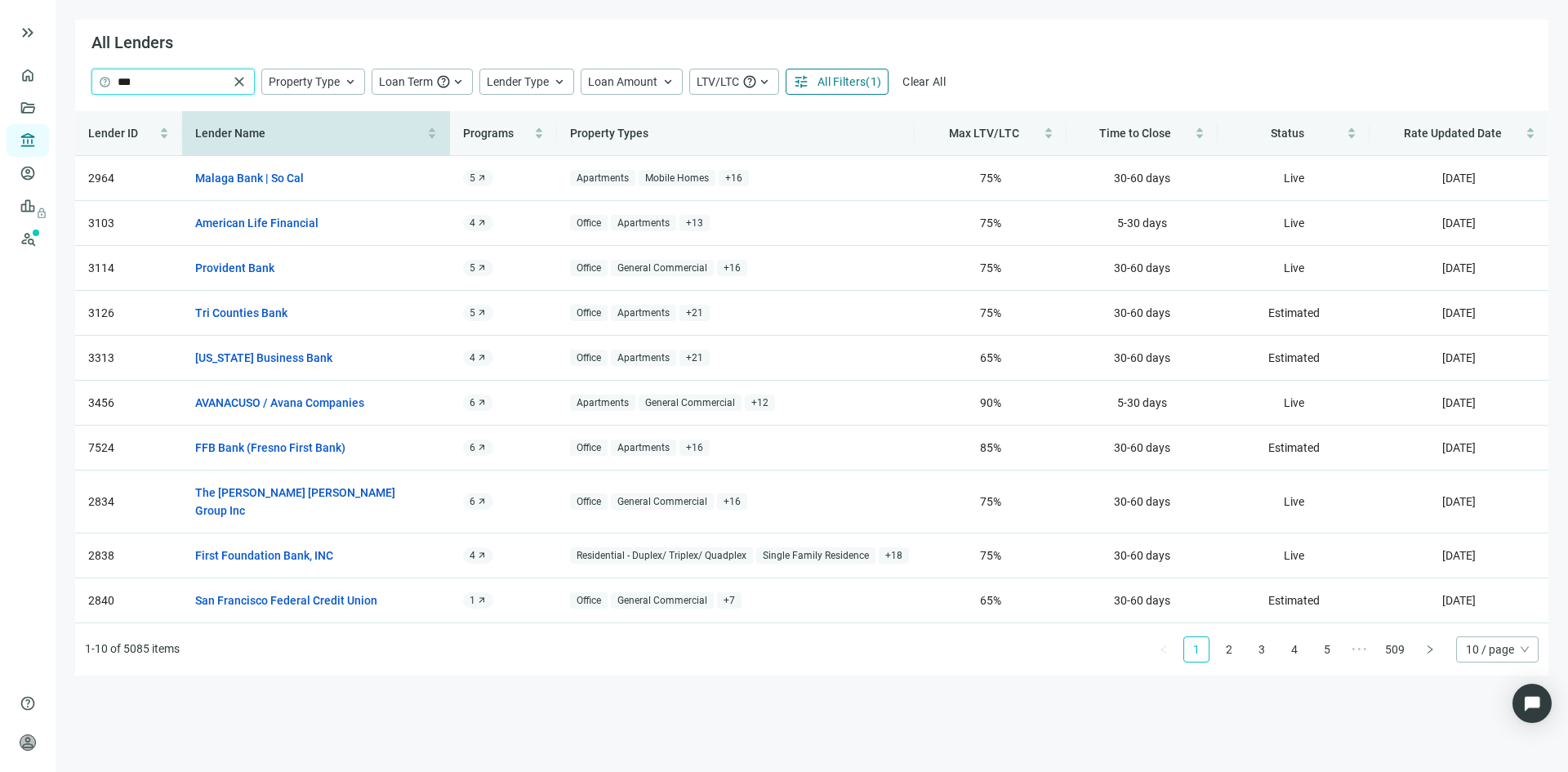
type input "***"
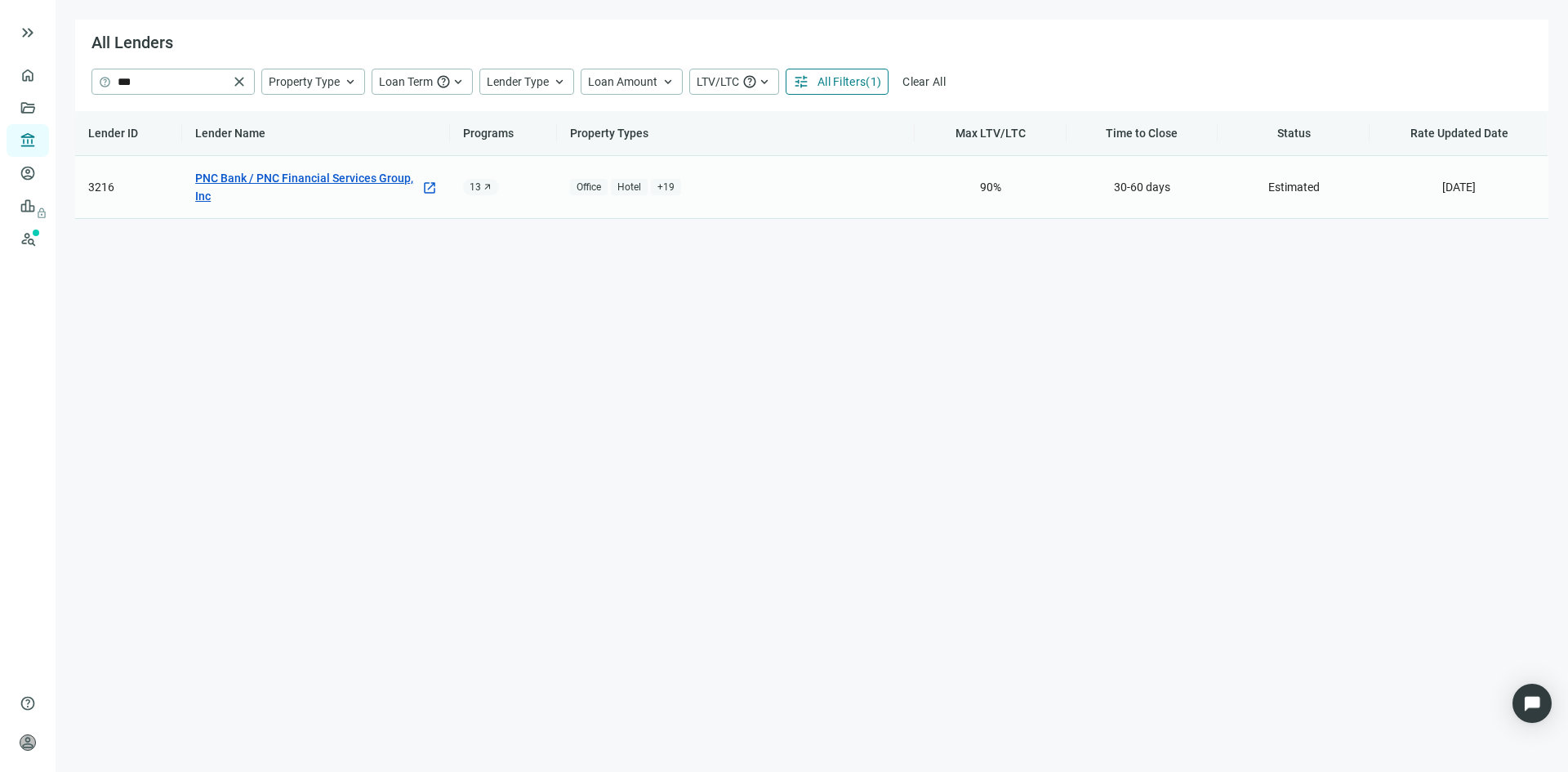
click at [281, 183] on link "PNC Bank / PNC Financial Services Group, Inc" at bounding box center [308, 187] width 226 height 36
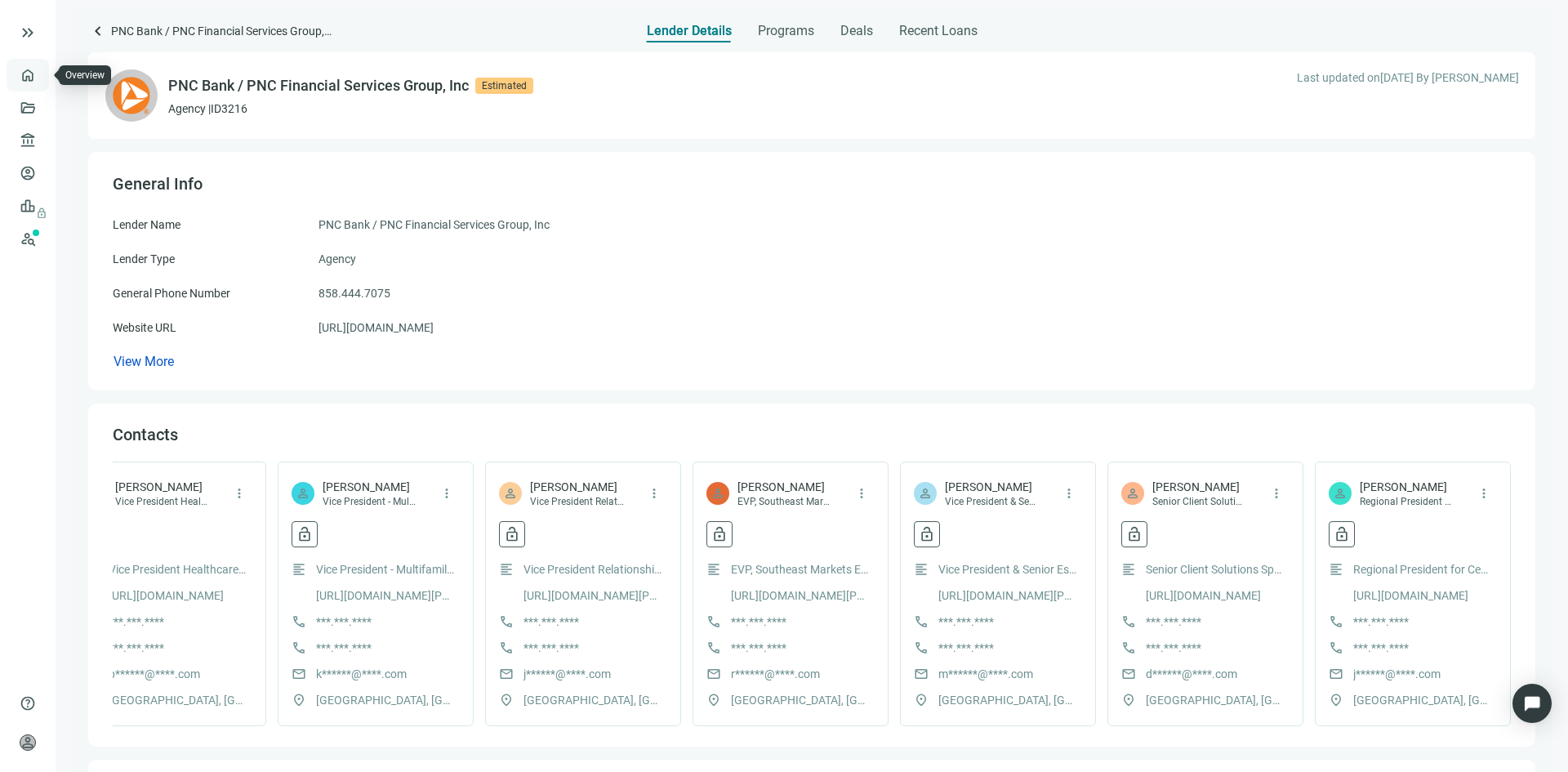
click at [41, 75] on link "Overview" at bounding box center [64, 75] width 48 height 13
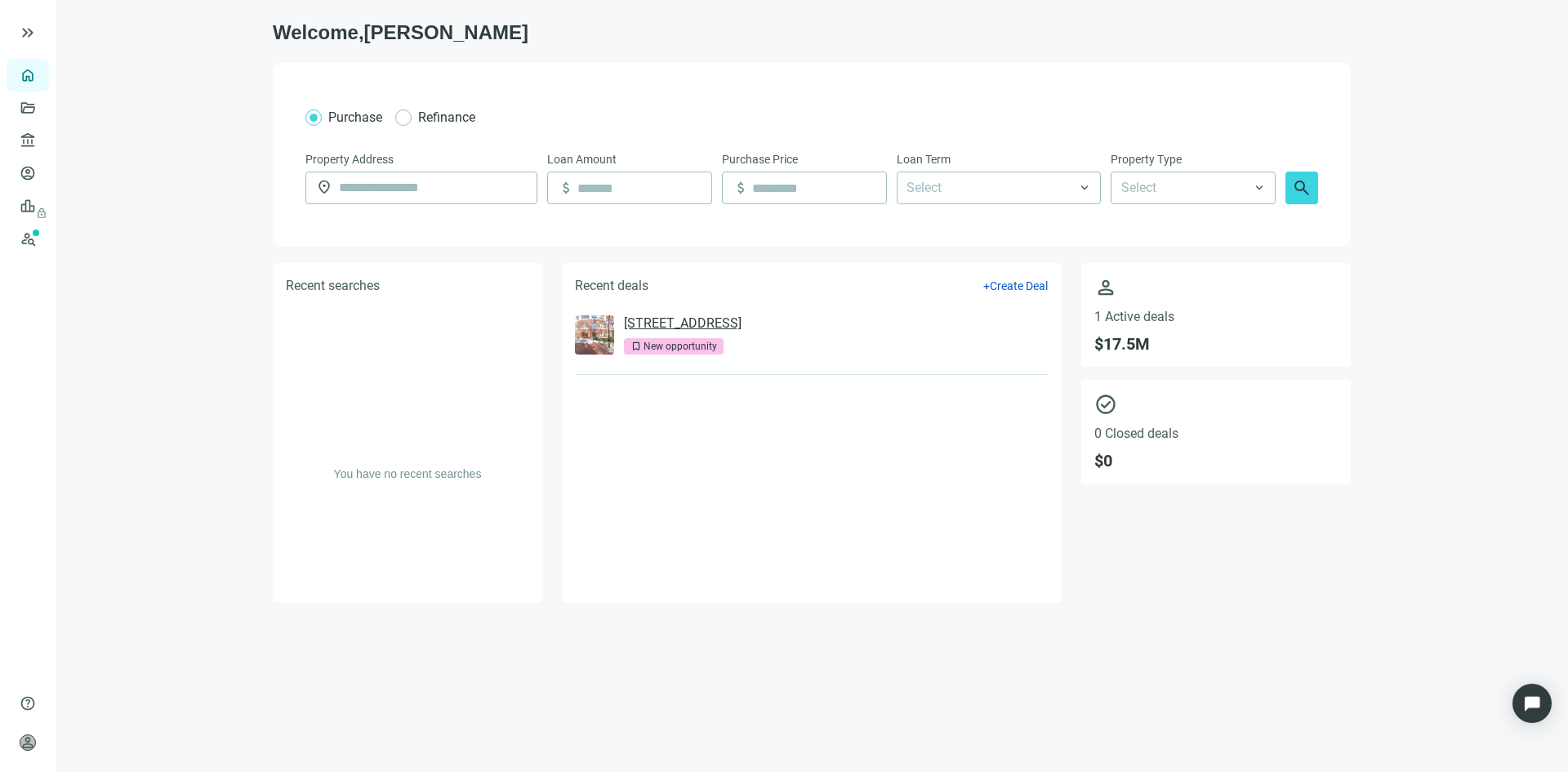
click at [697, 321] on link "[STREET_ADDRESS]" at bounding box center [683, 323] width 118 height 16
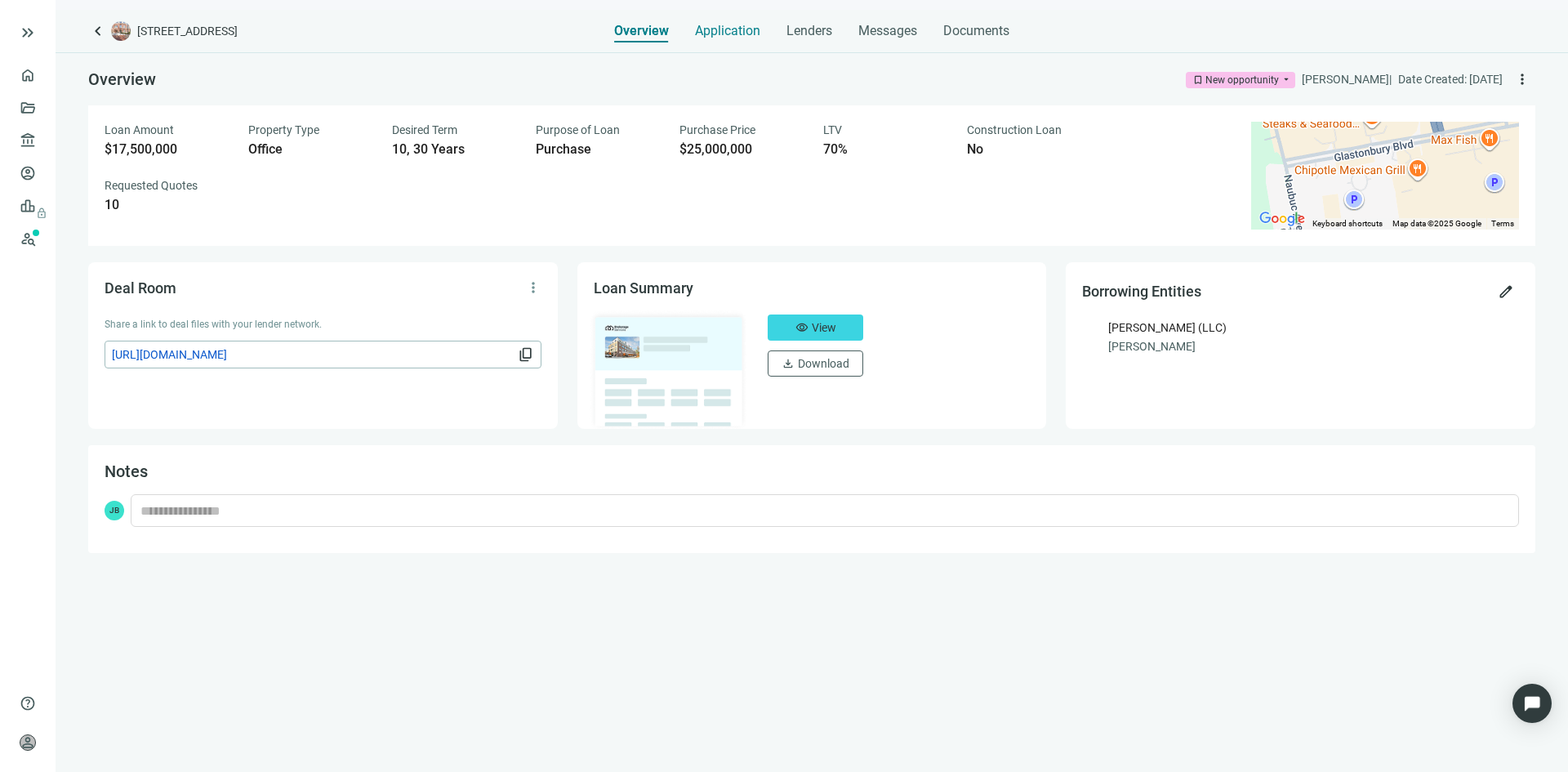
click at [732, 24] on span "Application" at bounding box center [727, 30] width 65 height 16
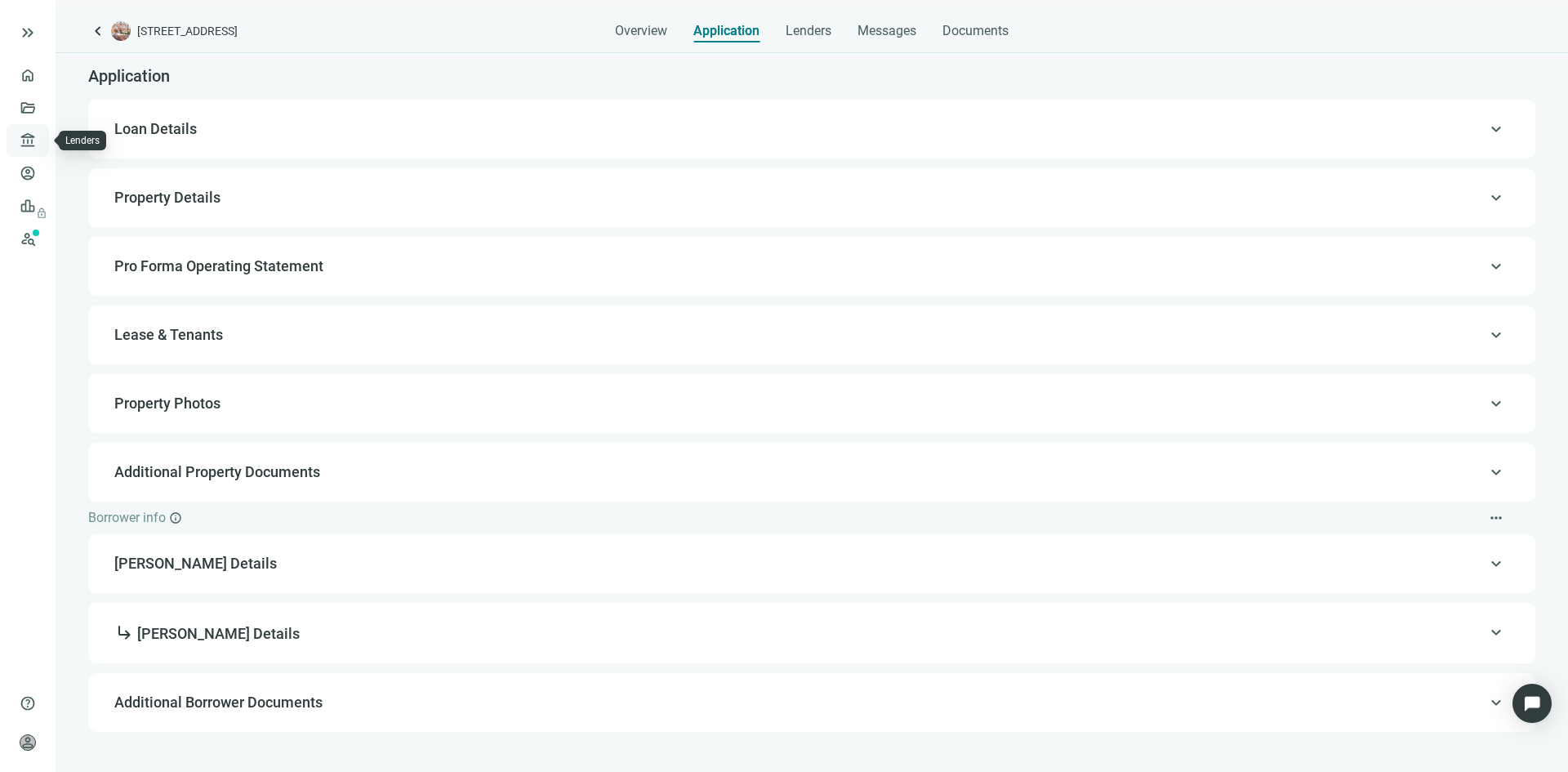
click at [41, 140] on link "Lenders" at bounding box center [62, 140] width 43 height 13
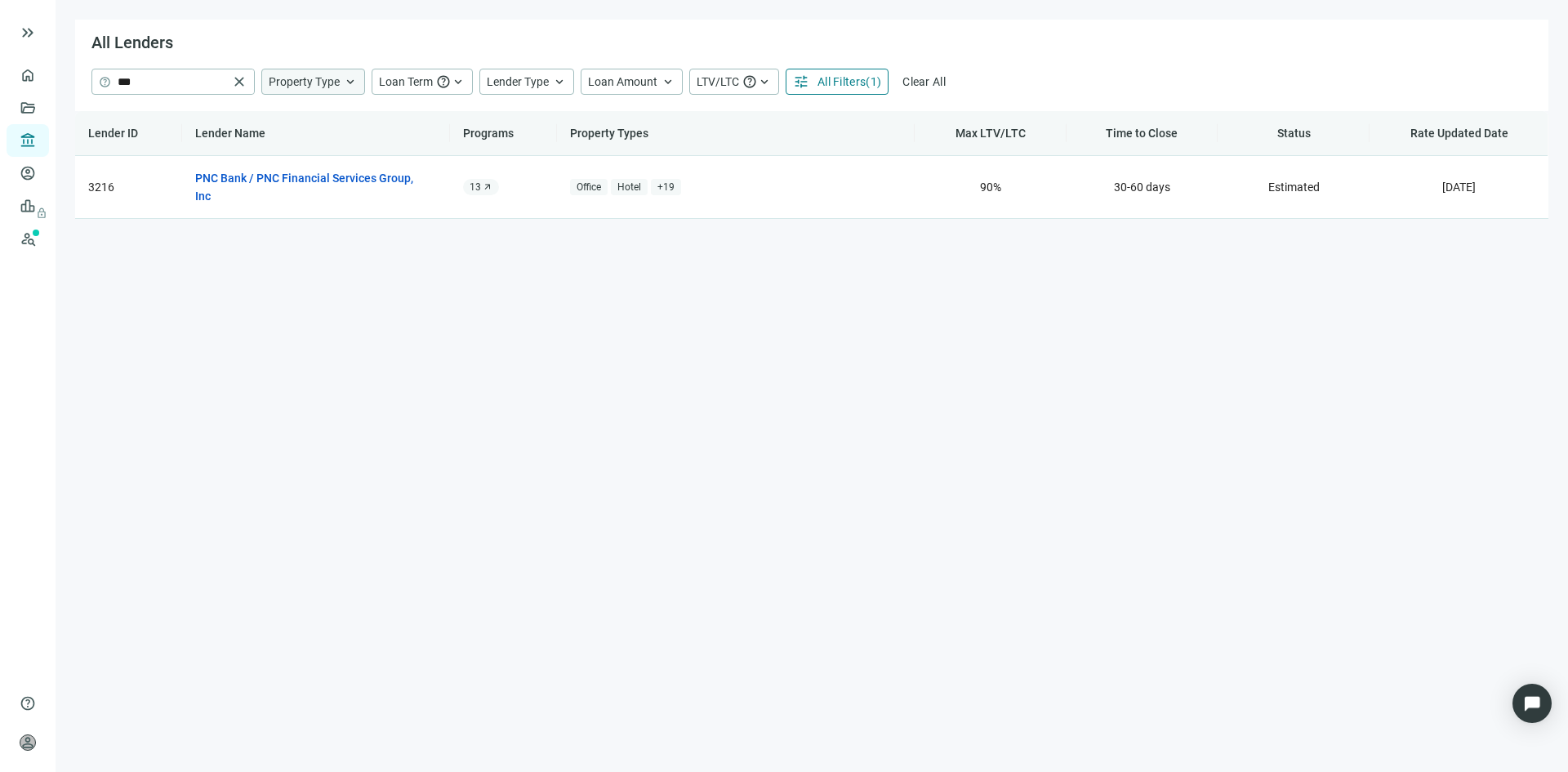
click at [321, 83] on span "Property Type" at bounding box center [303, 82] width 71 height 13
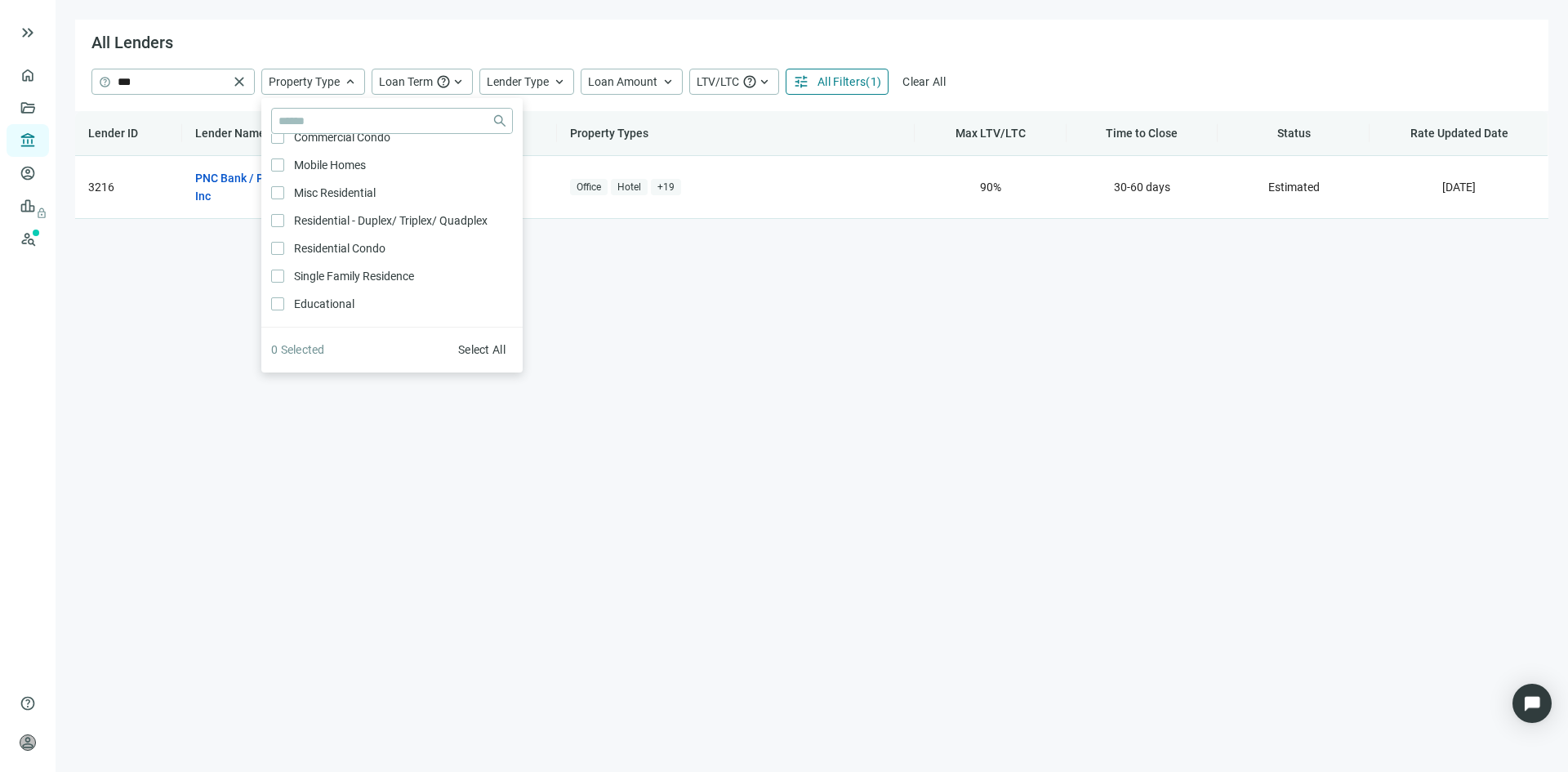
scroll to position [490, 0]
click at [431, 83] on span "Loan Term" at bounding box center [406, 82] width 54 height 13
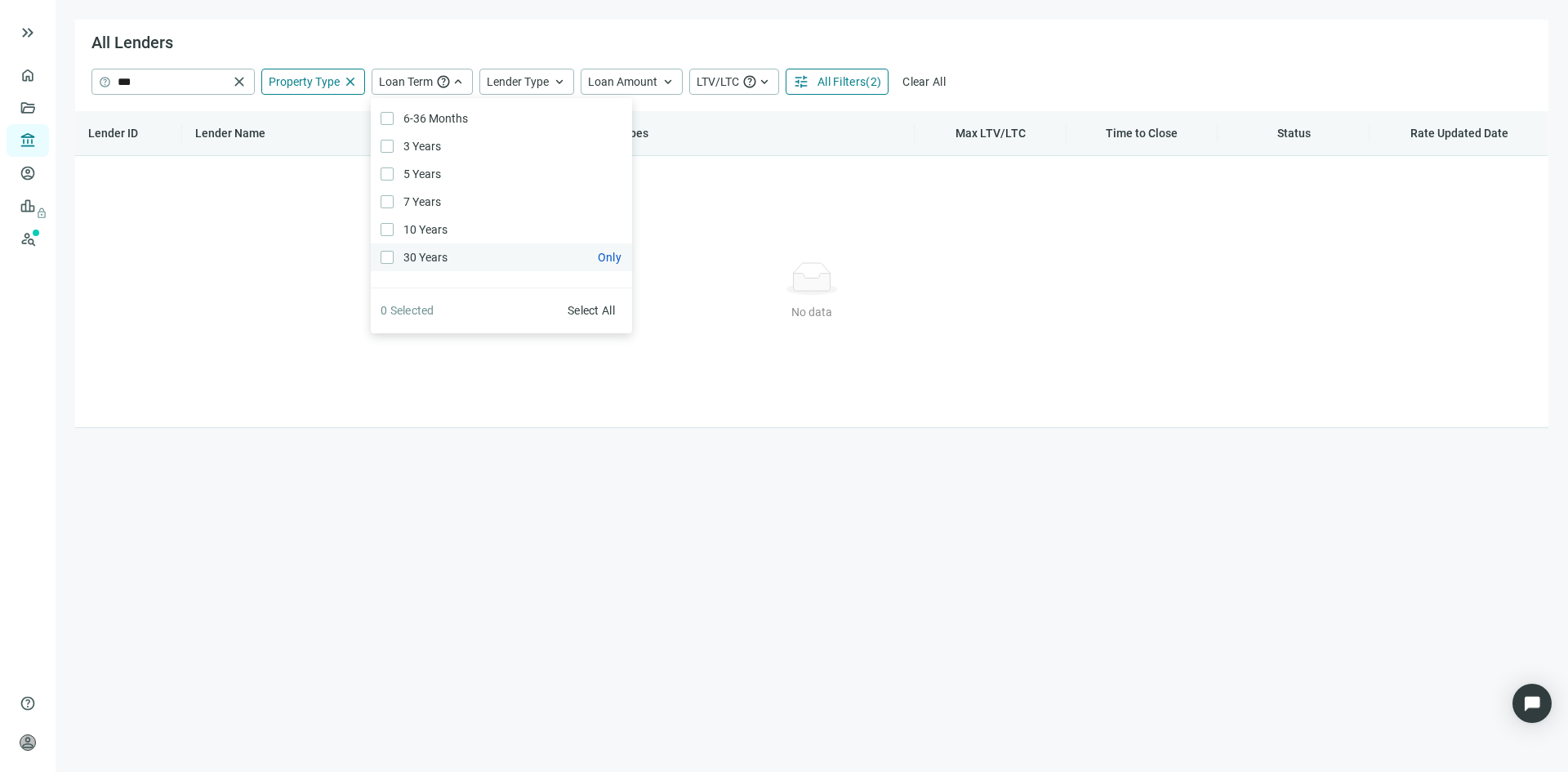
click at [393, 257] on span "30 Years Only" at bounding box center [424, 257] width 61 height 18
click at [528, 83] on span "Lender Type" at bounding box center [517, 82] width 62 height 13
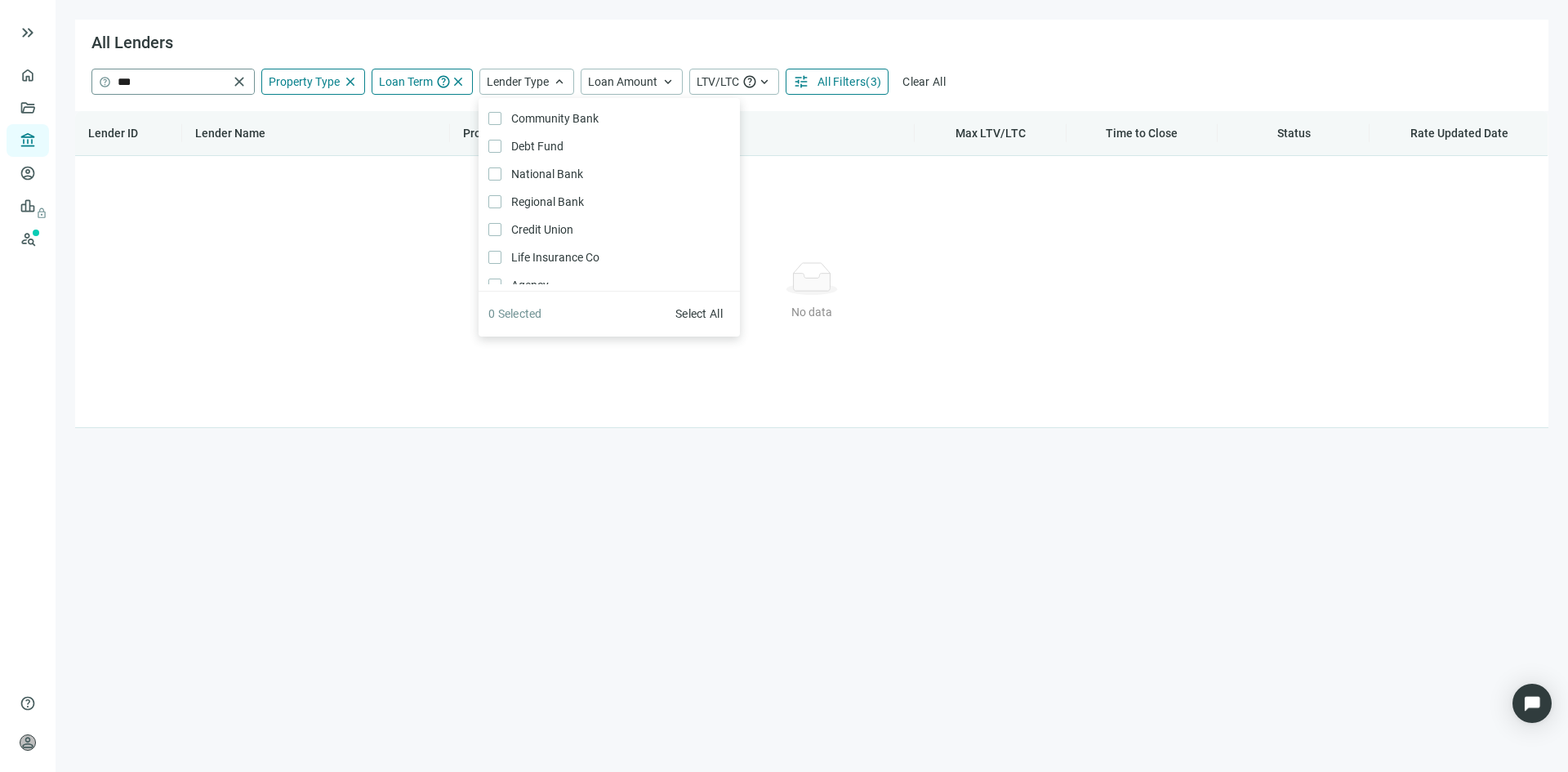
click at [241, 83] on span "close" at bounding box center [239, 82] width 16 height 16
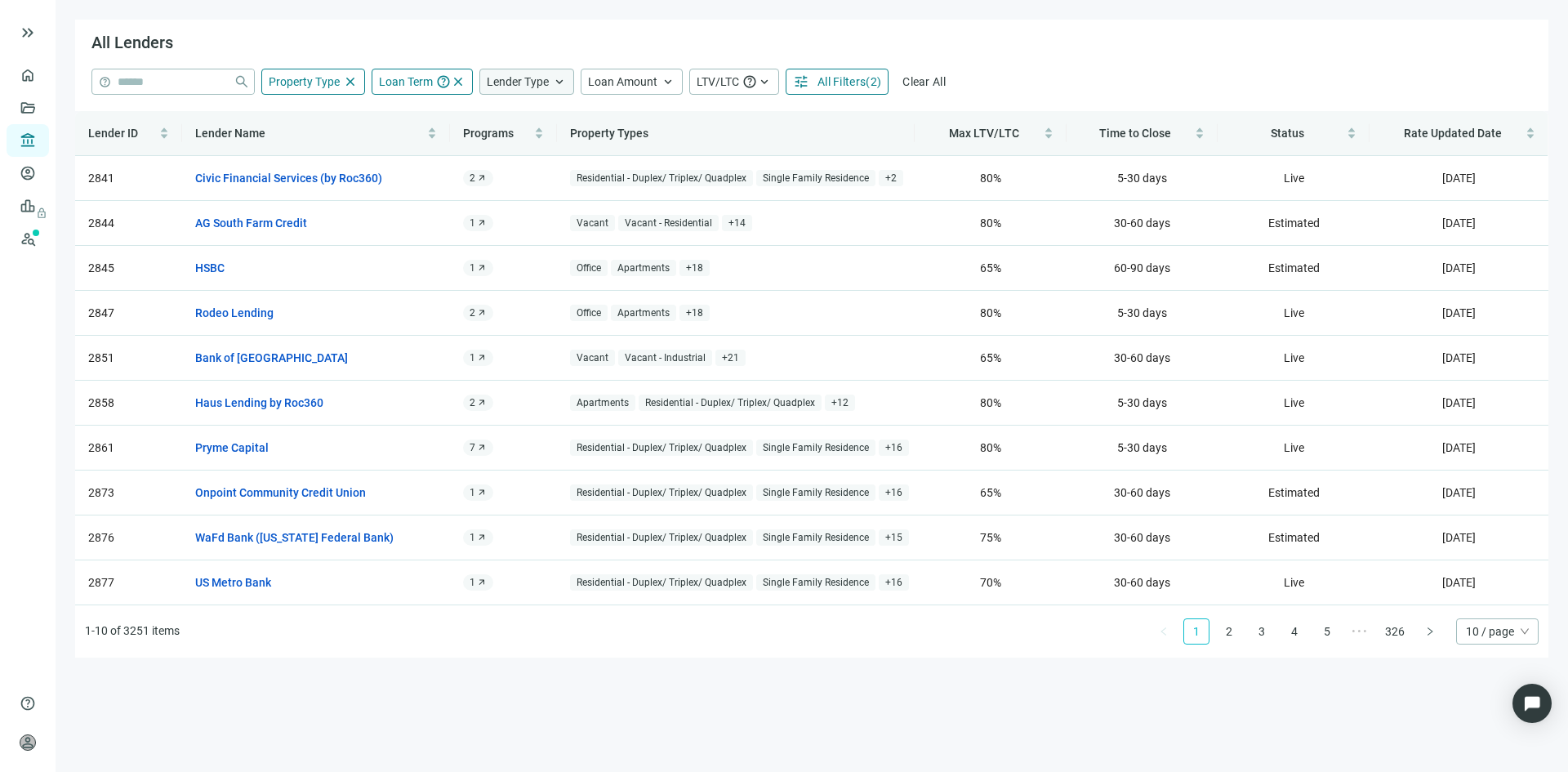
click at [526, 80] on span "Lender Type" at bounding box center [517, 82] width 62 height 13
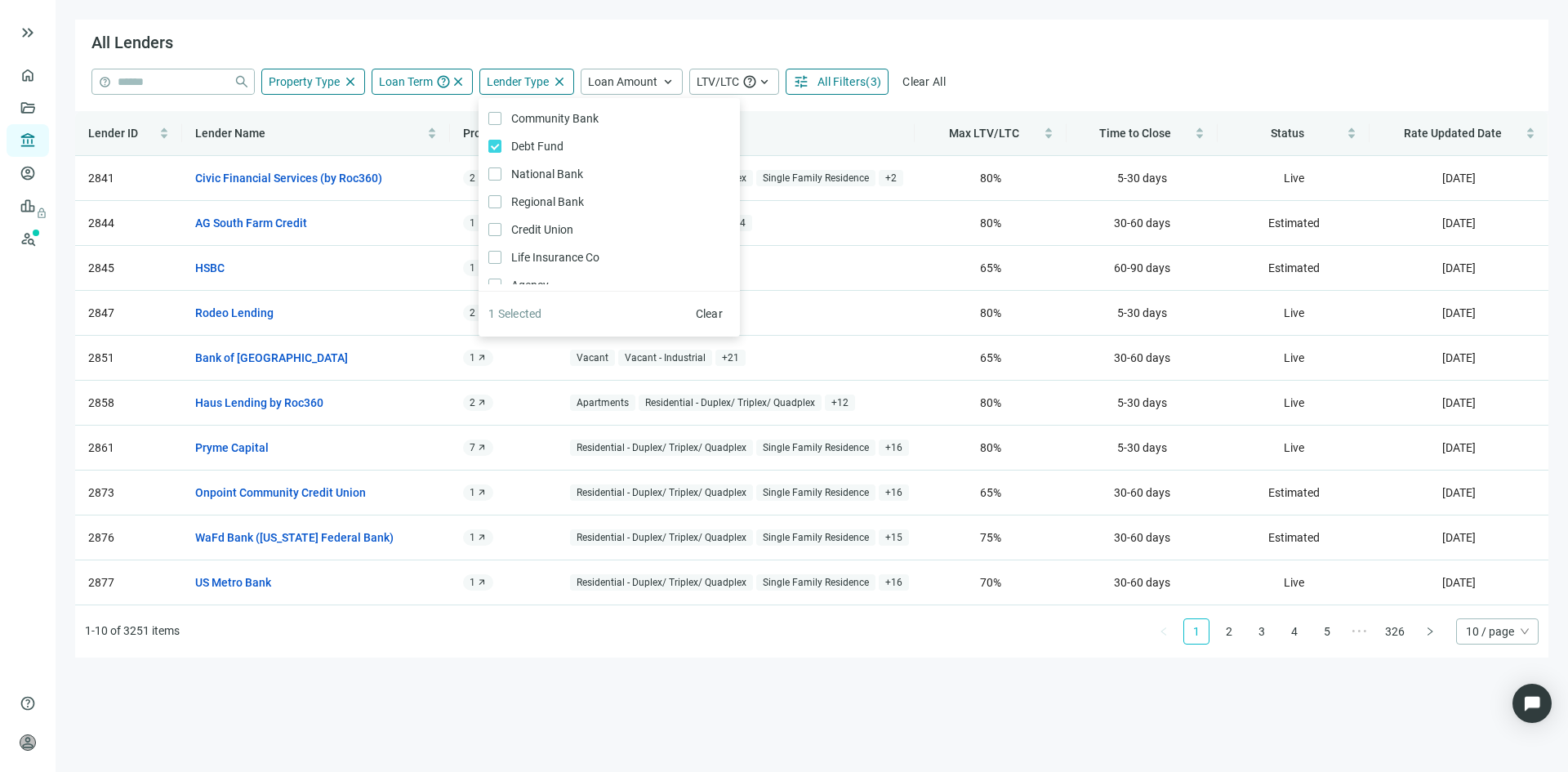
click at [1015, 62] on div "All Lenders" at bounding box center [811, 45] width 1473 height 49
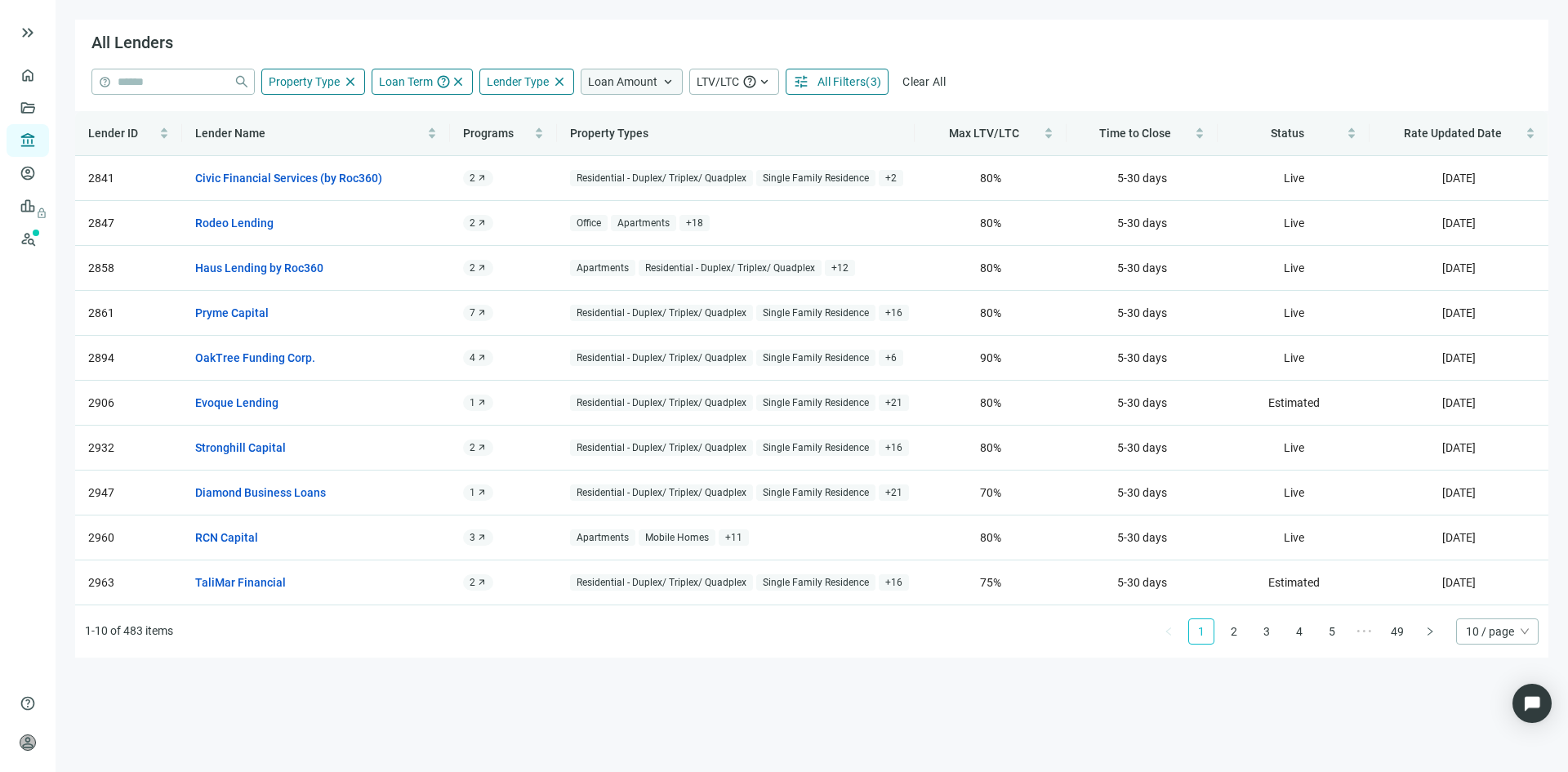
click at [638, 87] on span "Loan Amount" at bounding box center [622, 82] width 69 height 13
click at [828, 83] on span "All Filters" at bounding box center [841, 82] width 48 height 13
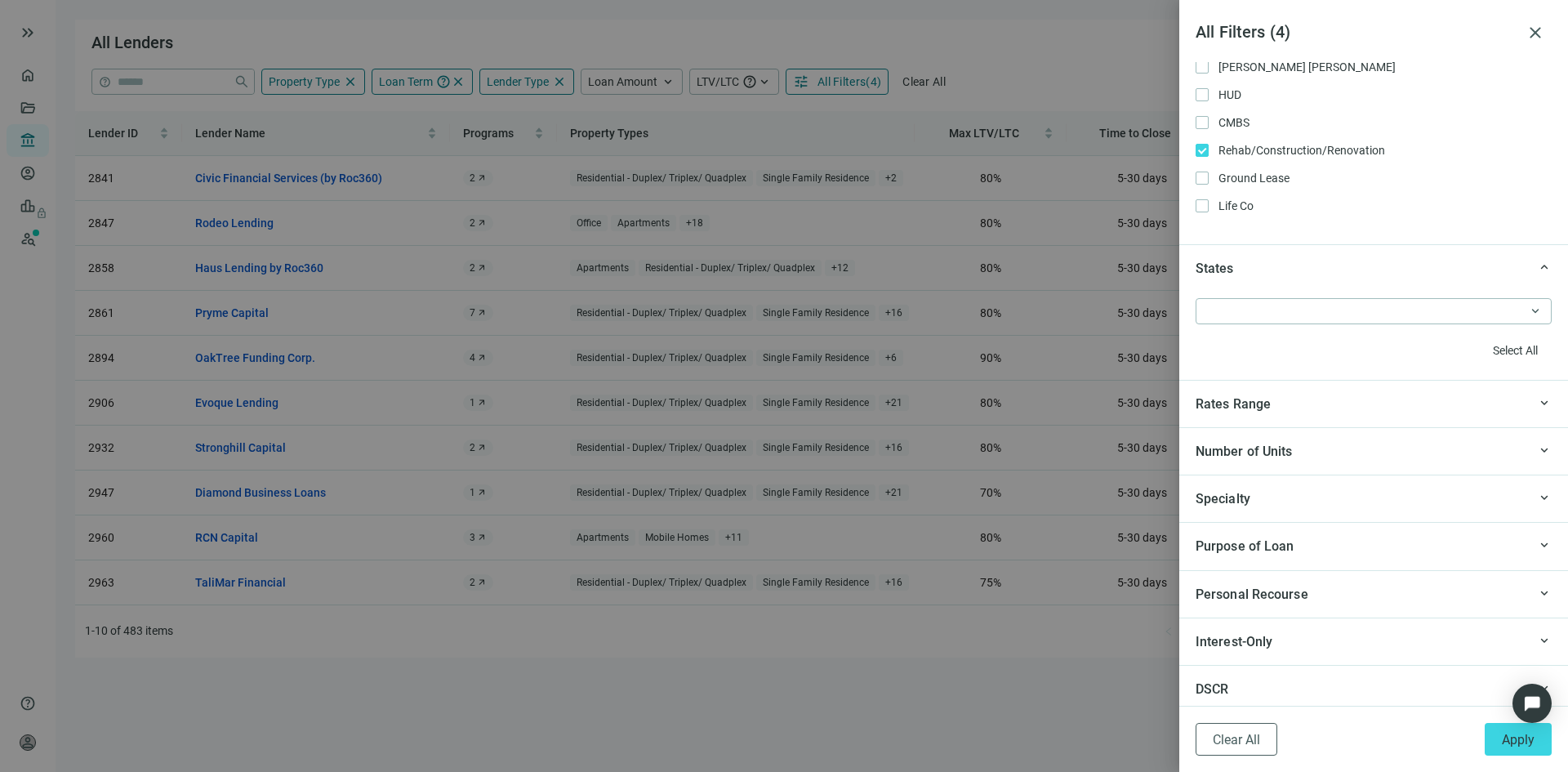
scroll to position [1389, 0]
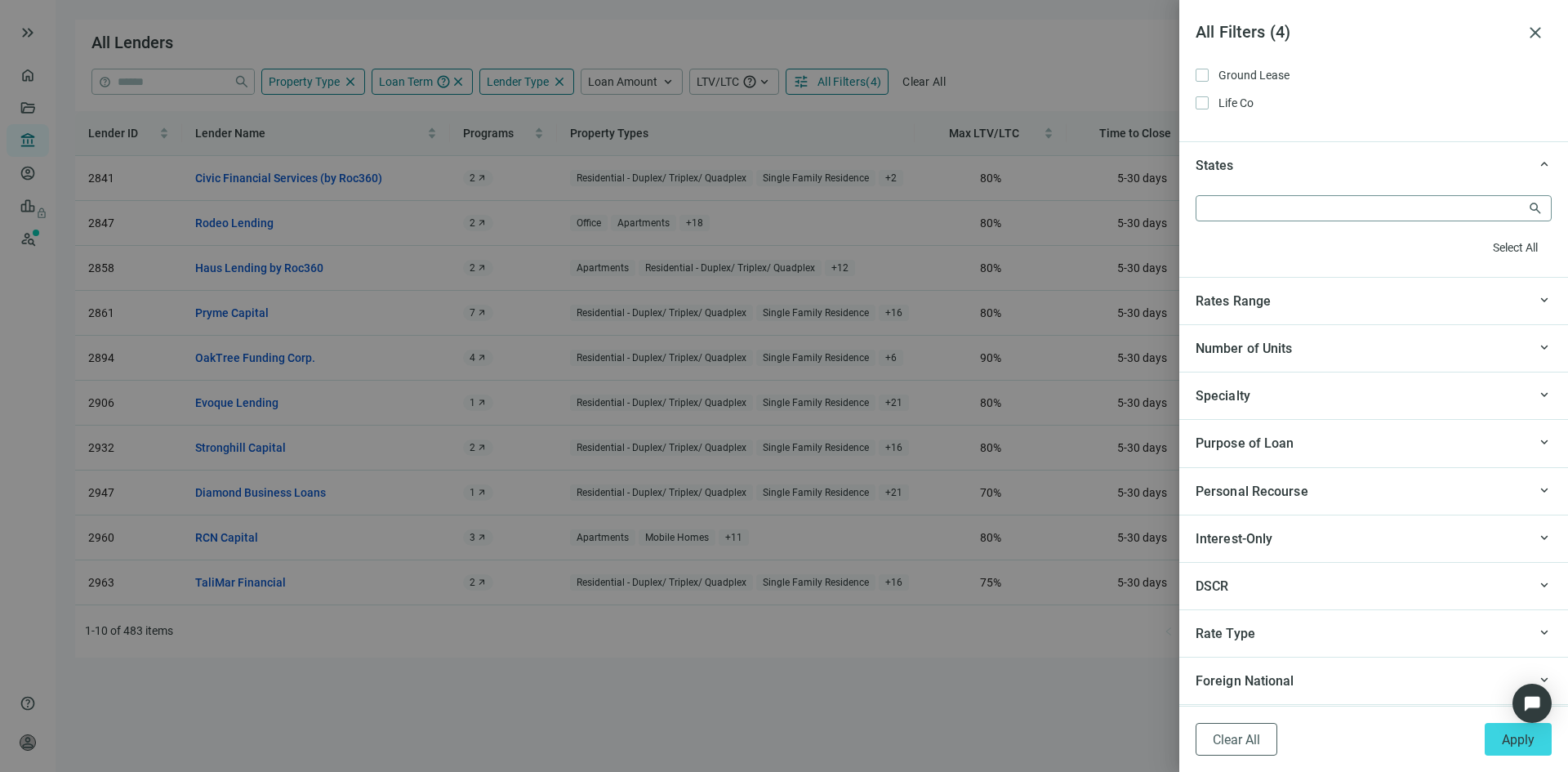
click at [1365, 211] on div at bounding box center [1365, 209] width 333 height 23
drag, startPoint x: 1504, startPoint y: 735, endPoint x: 855, endPoint y: 457, distance: 706.0
click at [1505, 735] on span "Apply" at bounding box center [1518, 740] width 32 height 15
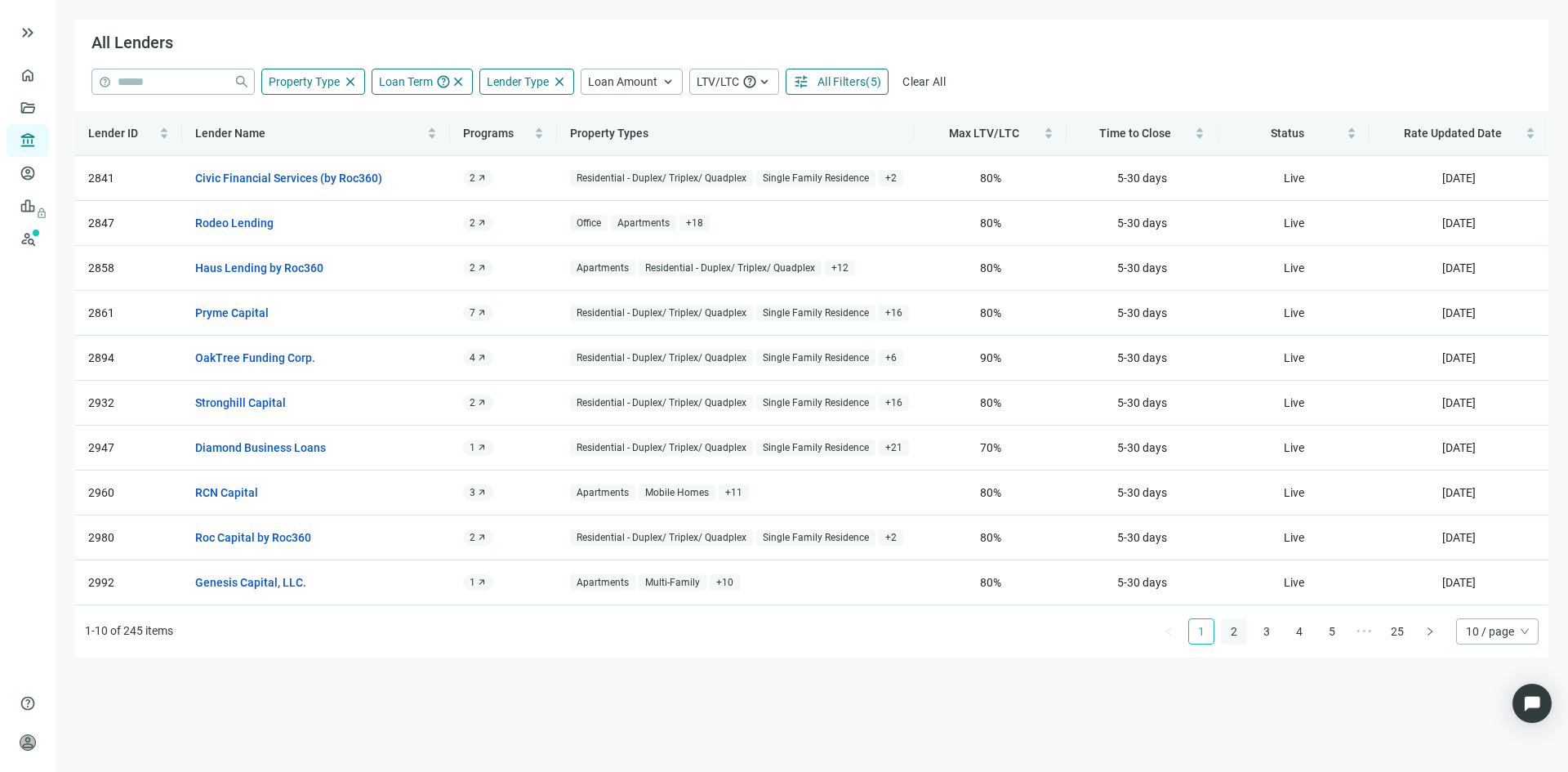
click at [1230, 635] on link "2" at bounding box center [1234, 632] width 25 height 25
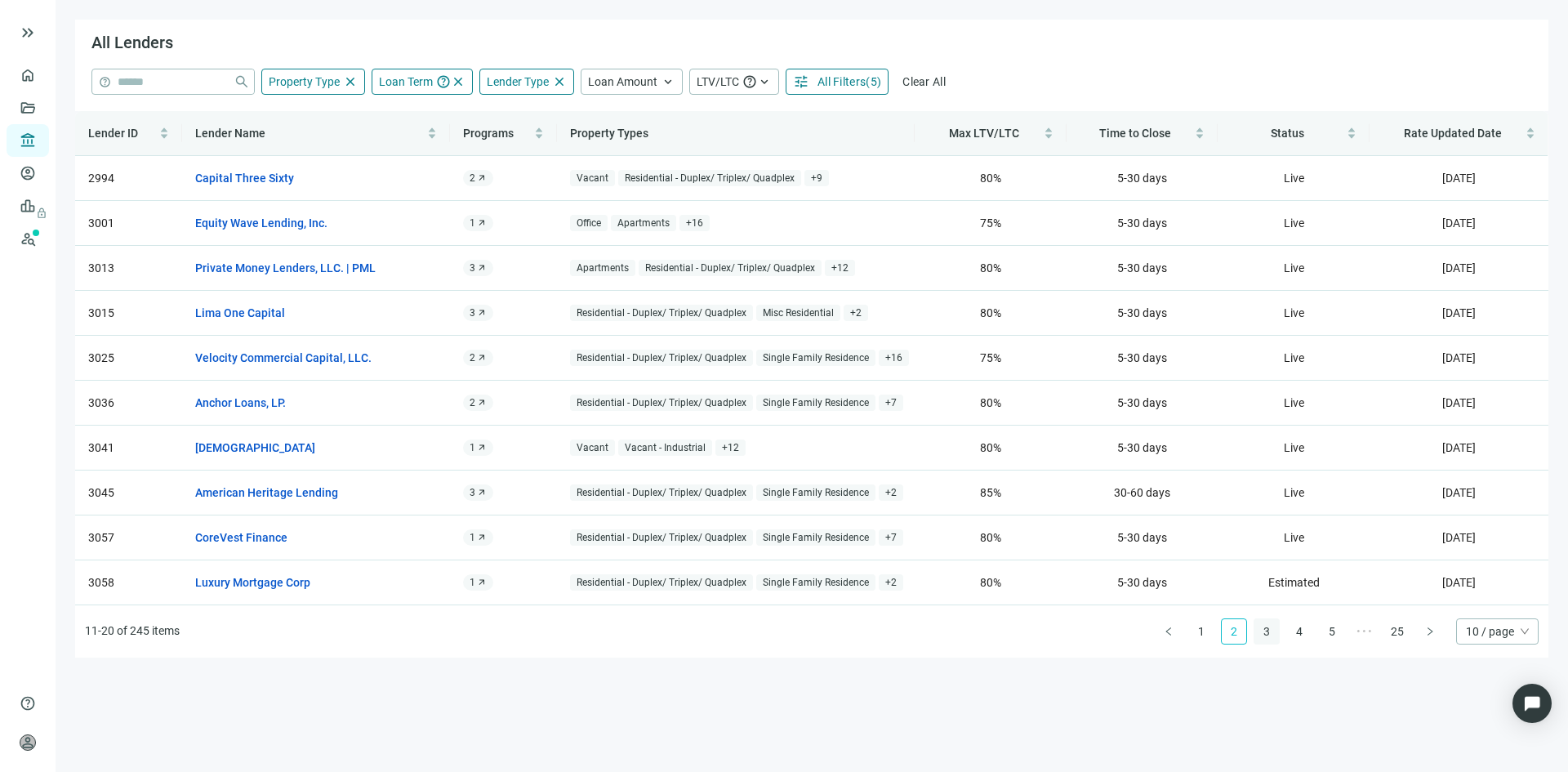
click at [1265, 631] on link "3" at bounding box center [1267, 632] width 25 height 25
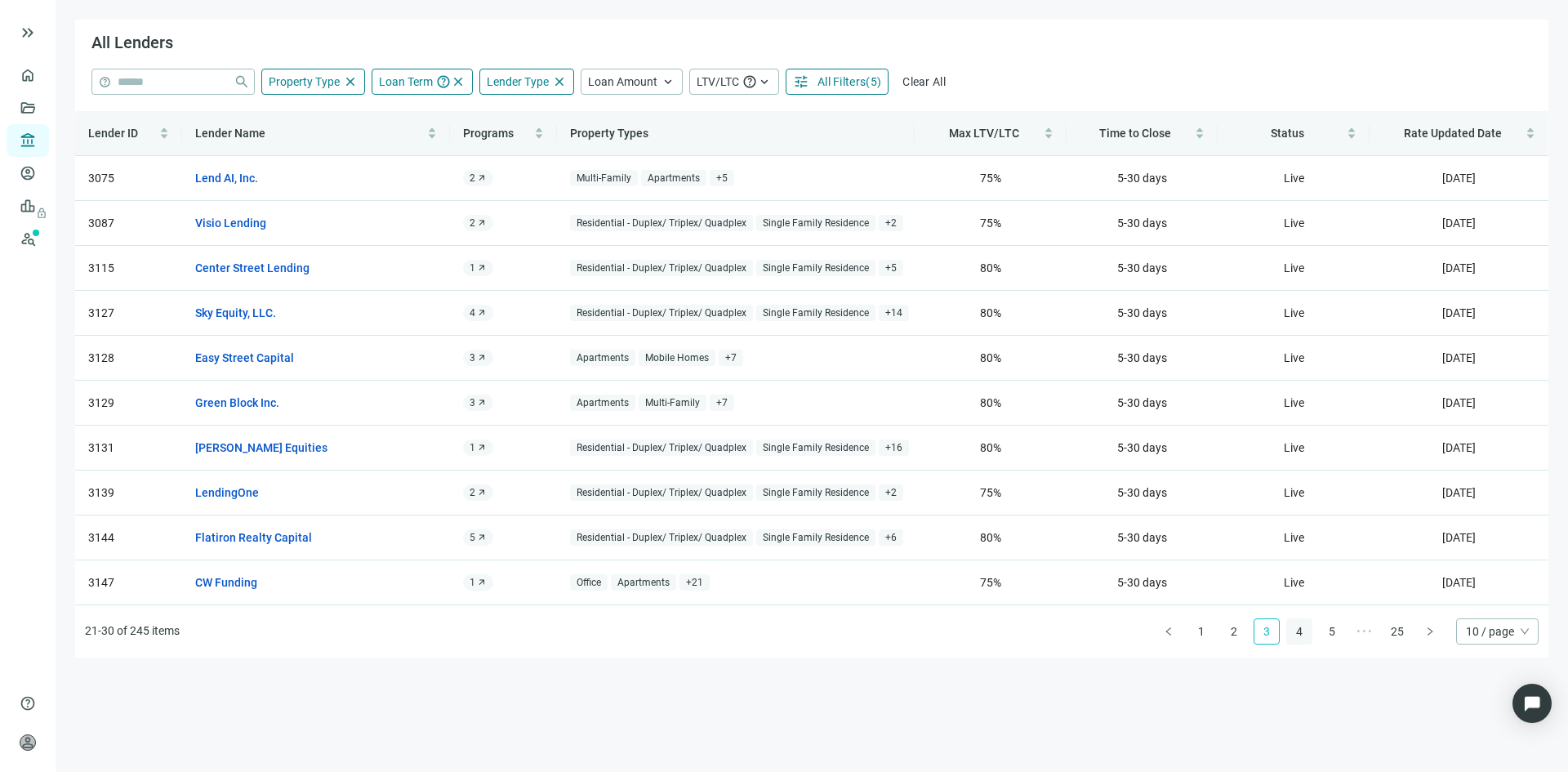
click at [1299, 631] on link "4" at bounding box center [1300, 632] width 25 height 25
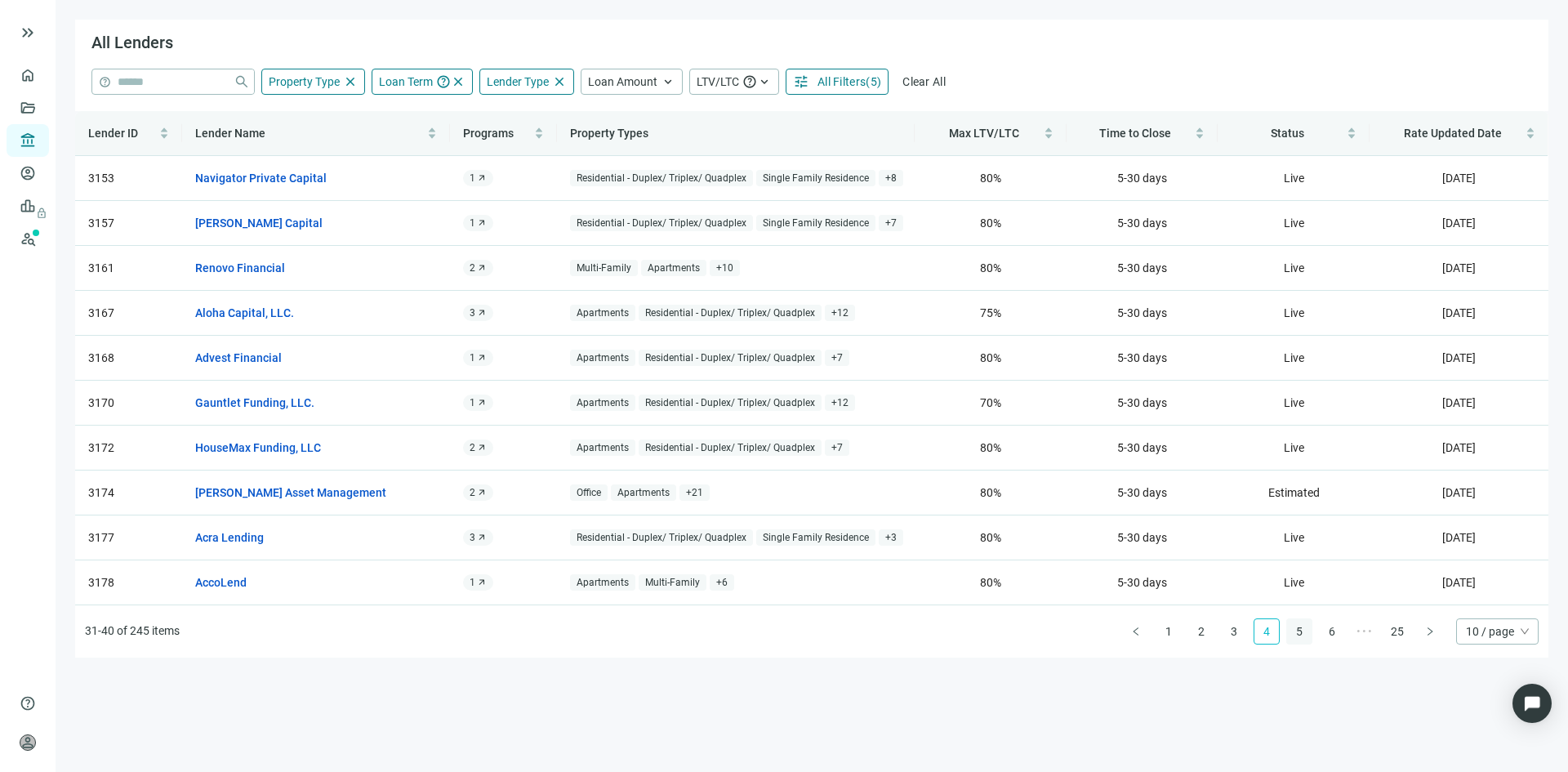
click at [1304, 630] on link "5" at bounding box center [1300, 632] width 25 height 25
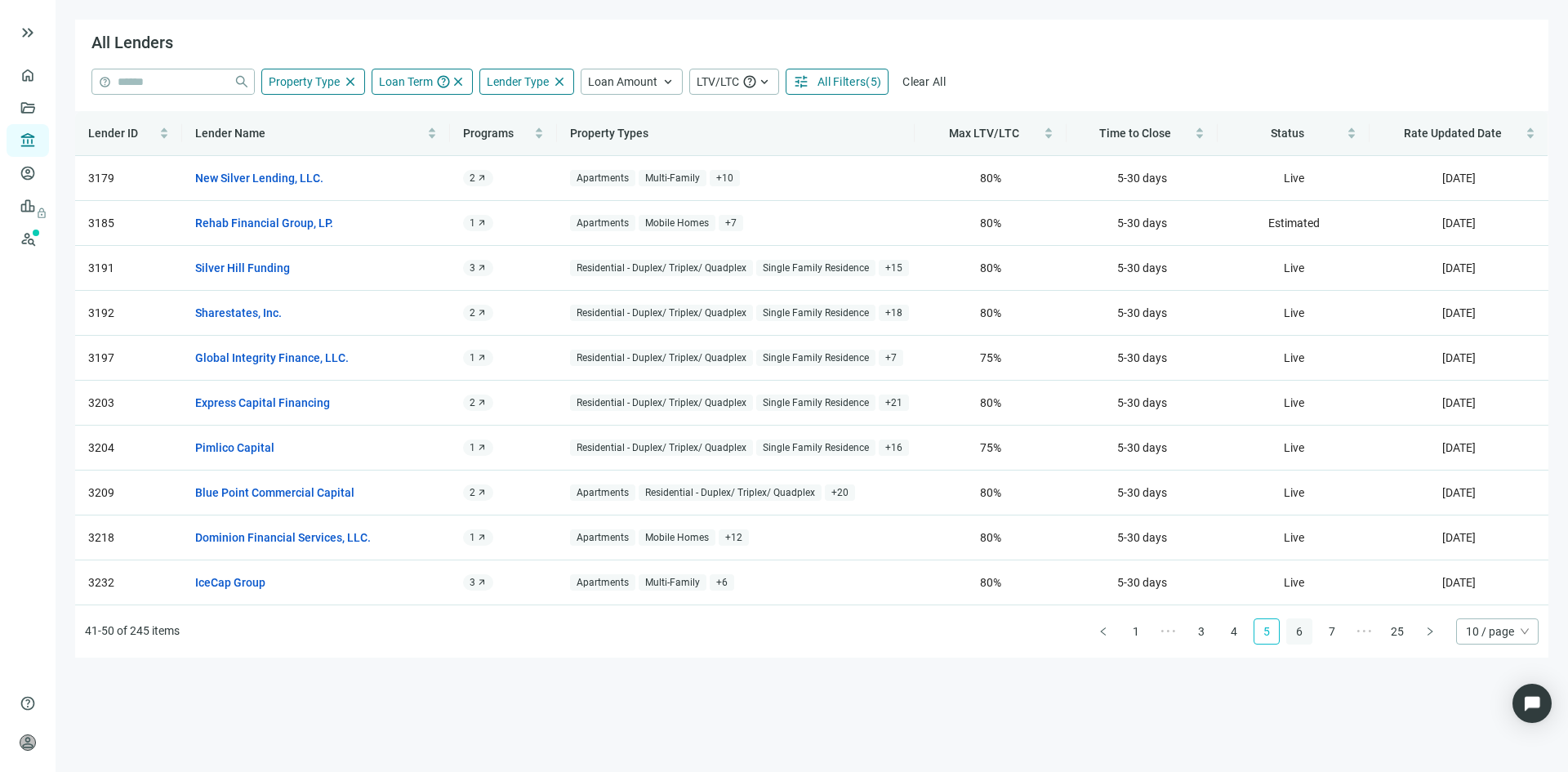
click at [1307, 631] on link "6" at bounding box center [1300, 632] width 25 height 25
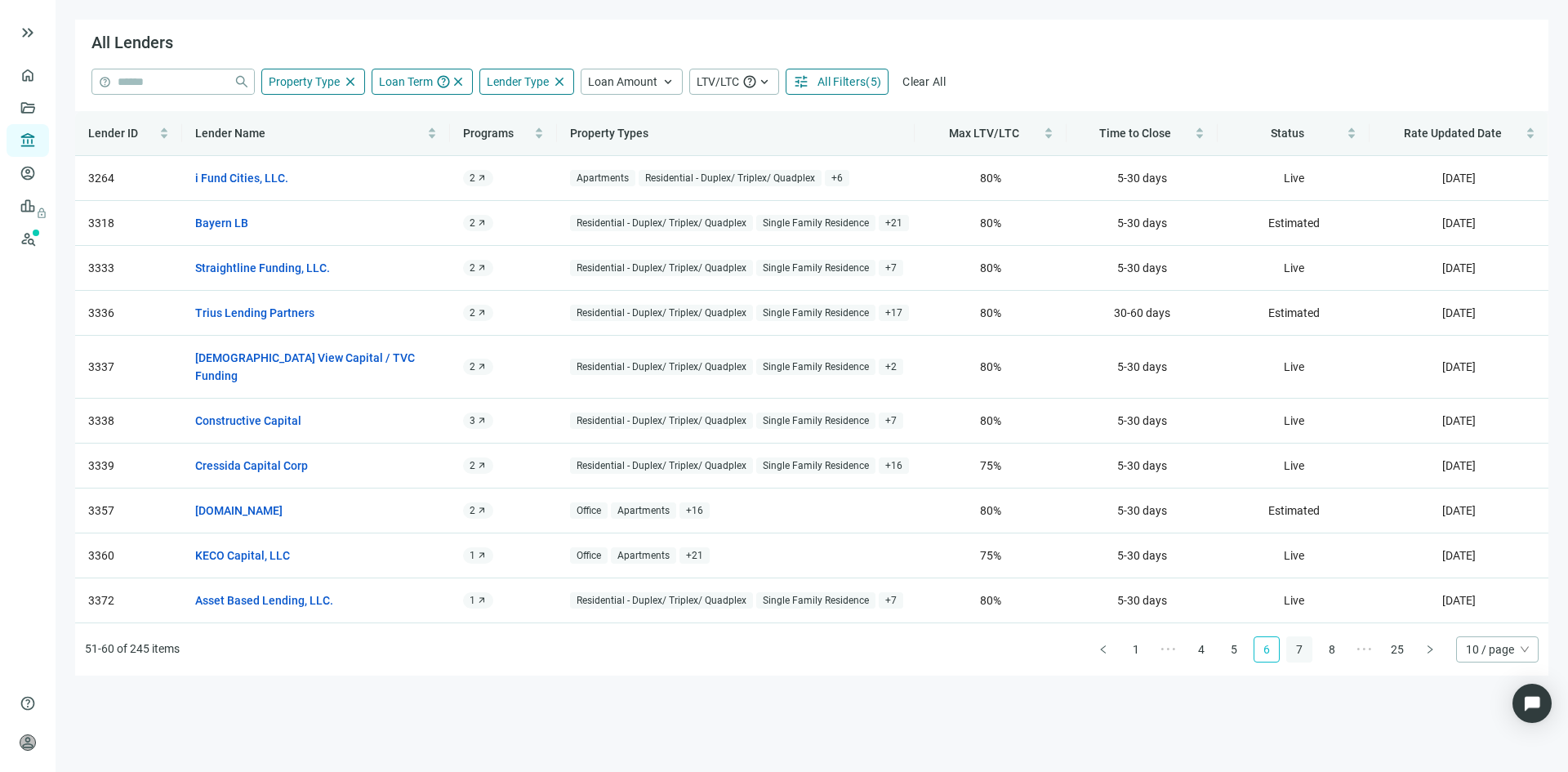
click at [1311, 637] on link "7" at bounding box center [1300, 650] width 25 height 25
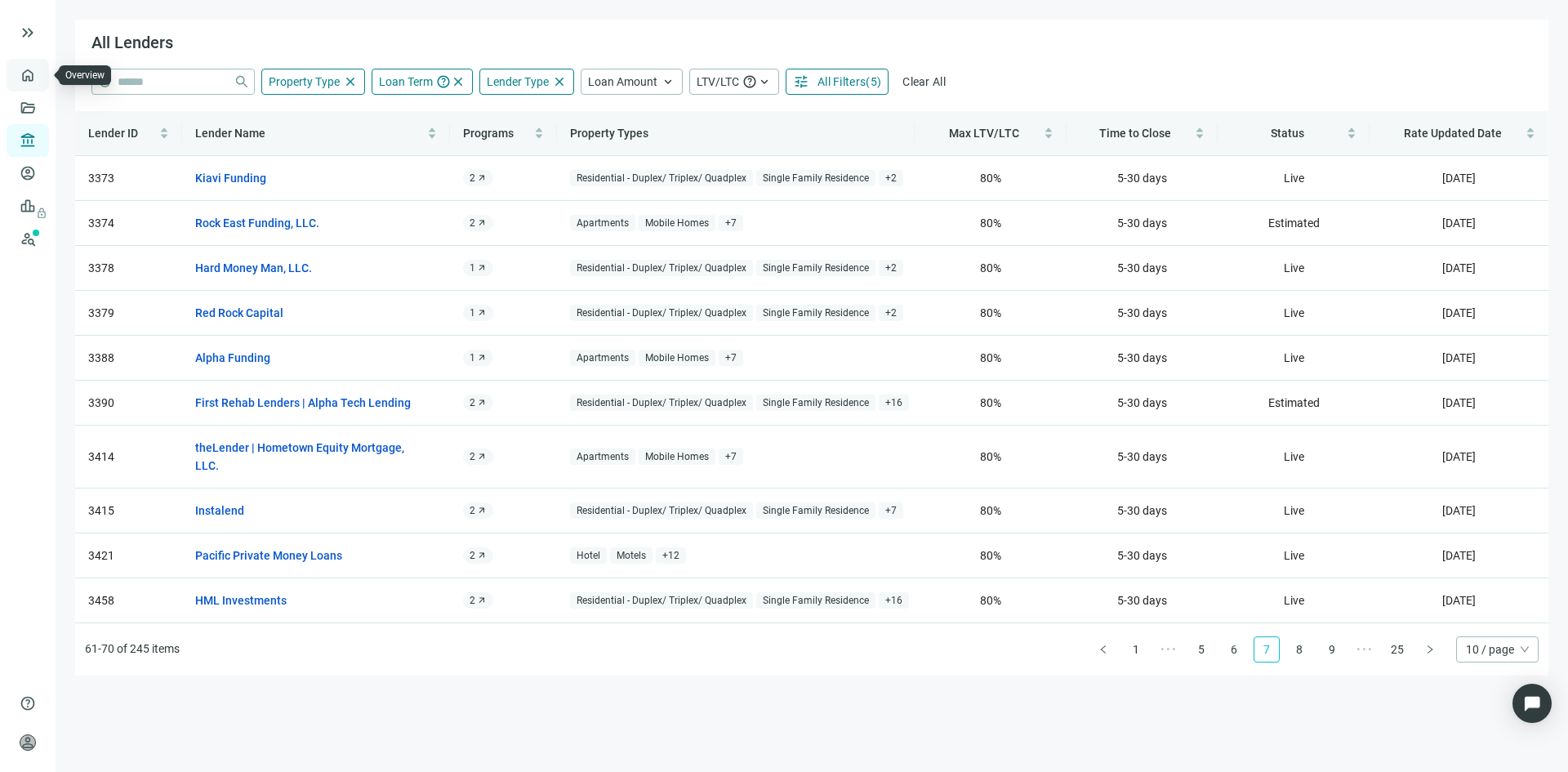
click at [41, 74] on link "Overview" at bounding box center [64, 75] width 48 height 13
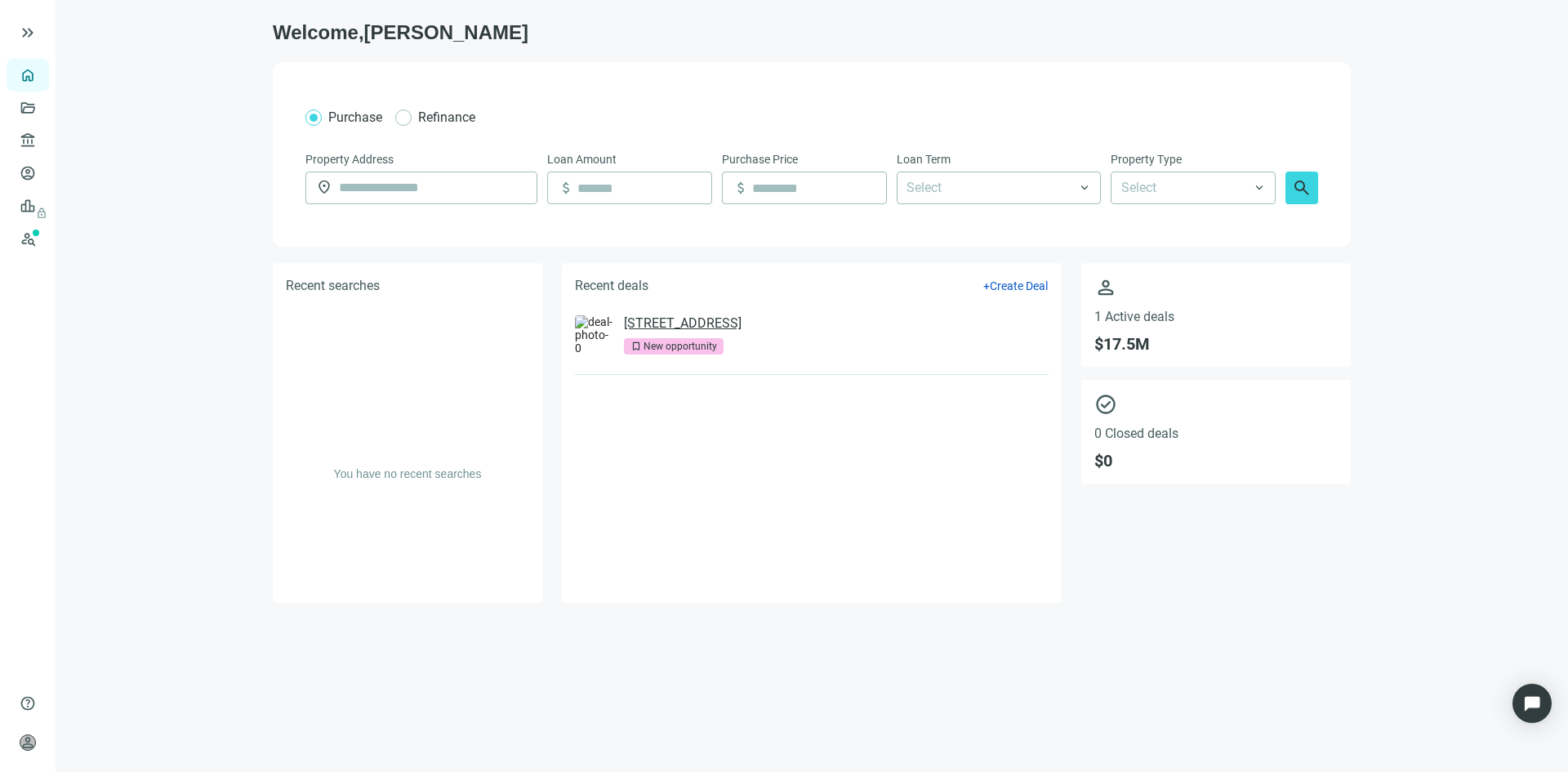
click at [741, 326] on link "[STREET_ADDRESS]" at bounding box center [683, 323] width 118 height 16
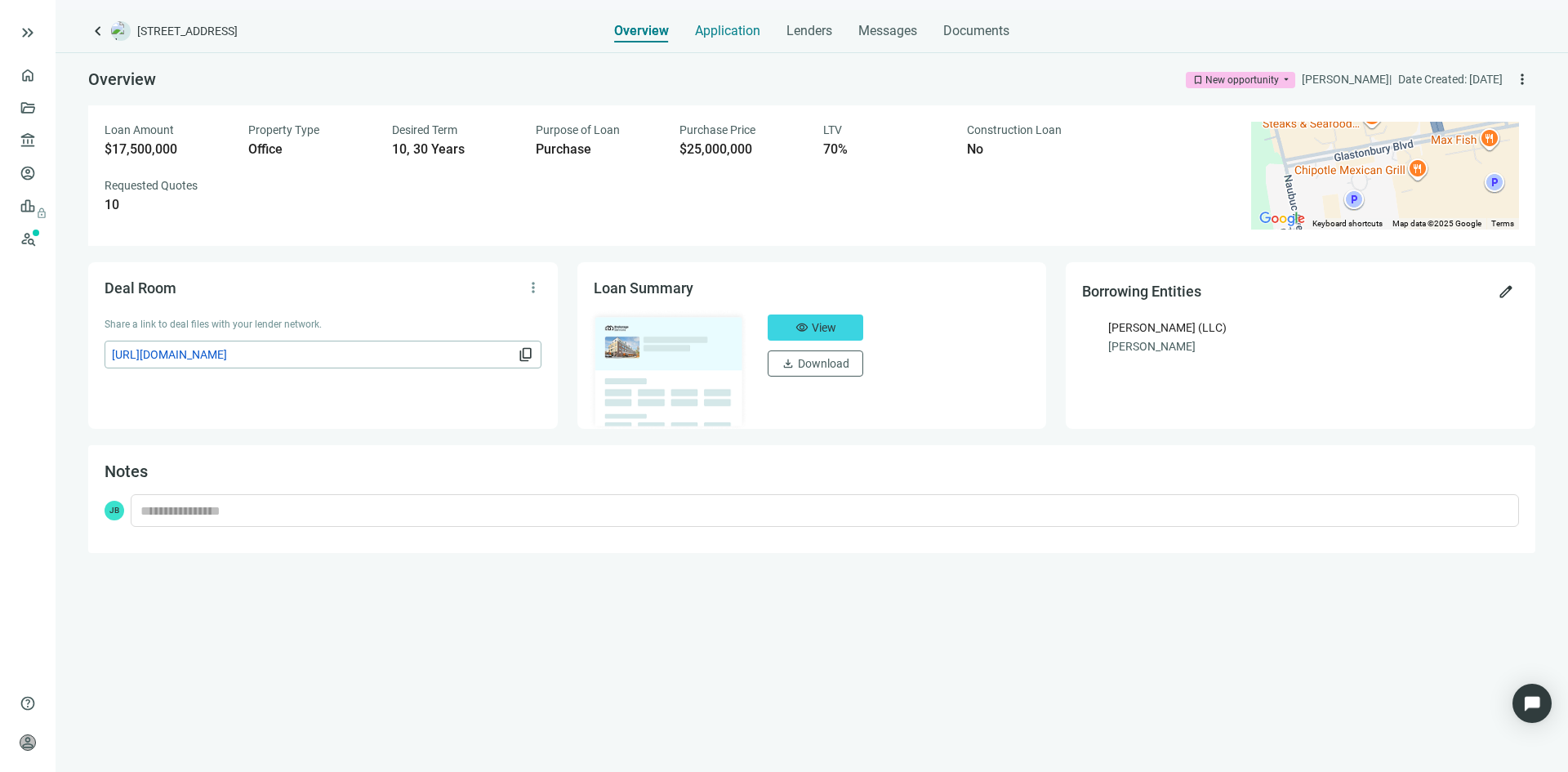
click at [713, 29] on span "Application" at bounding box center [727, 30] width 65 height 16
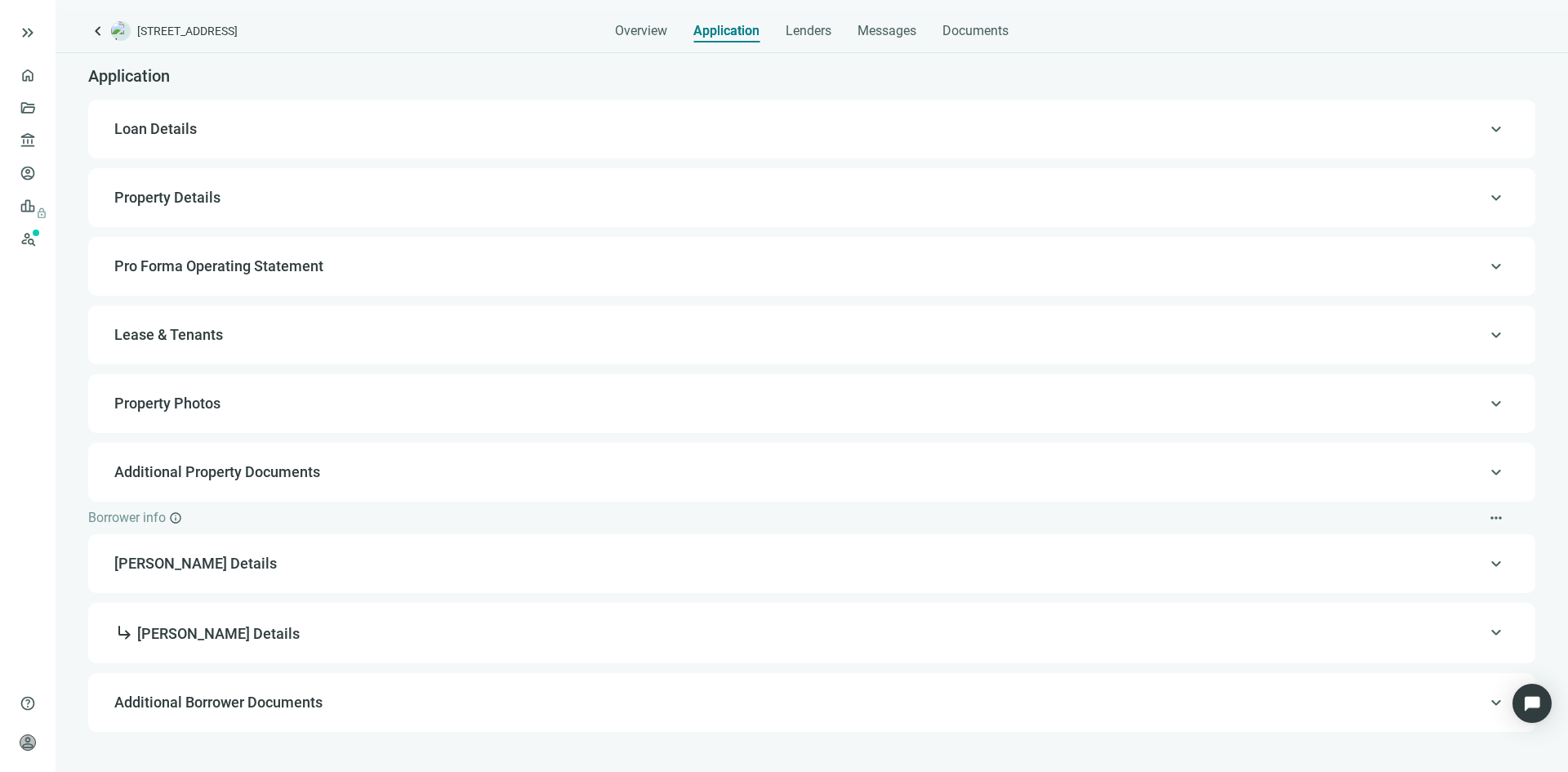
click at [265, 563] on span "[PERSON_NAME] Details" at bounding box center [811, 563] width 1392 height 20
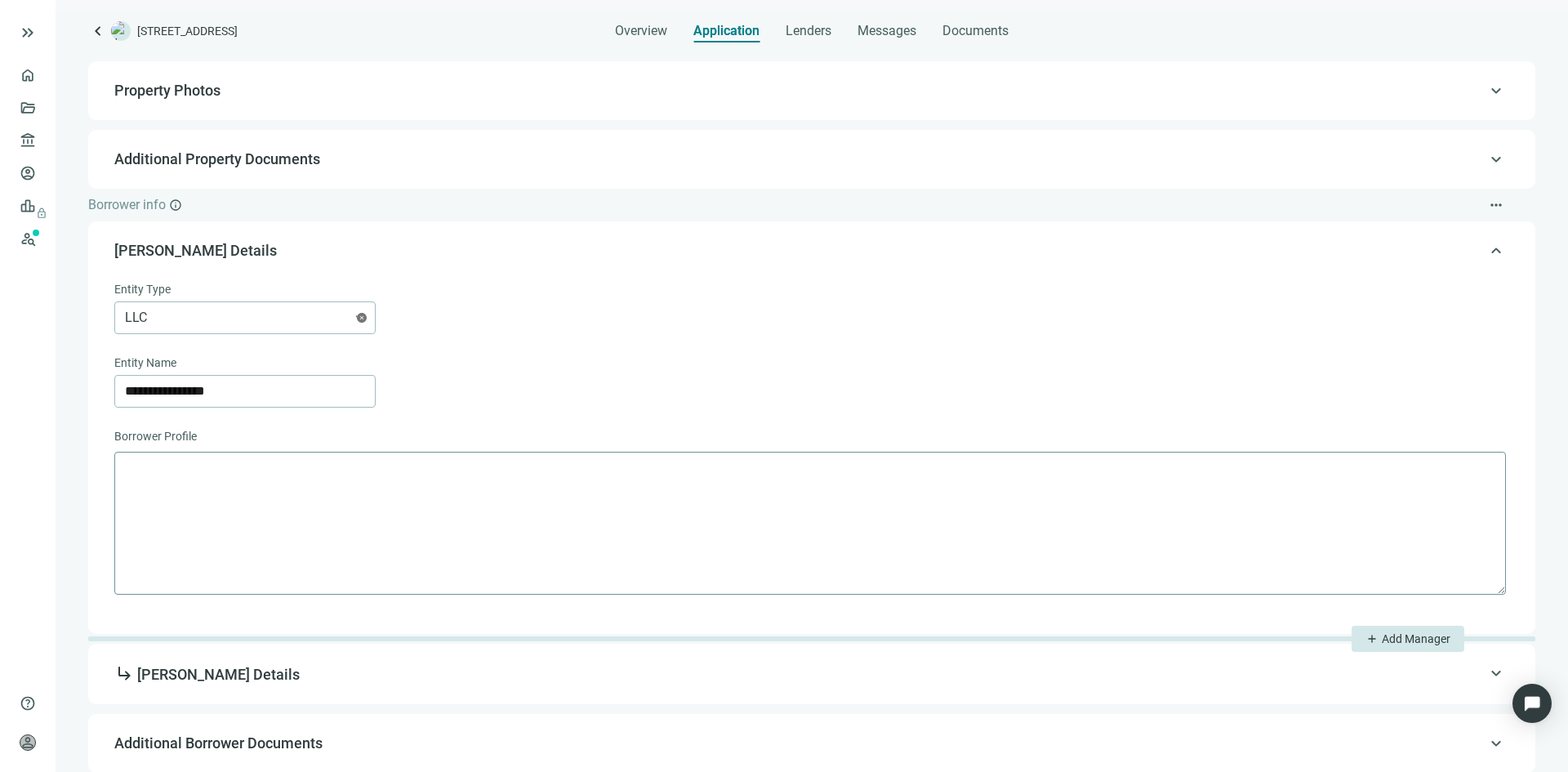
scroll to position [315, 0]
click at [323, 668] on span "subdirectory_arrow_right [PERSON_NAME] Details" at bounding box center [811, 673] width 1392 height 21
type input "**********"
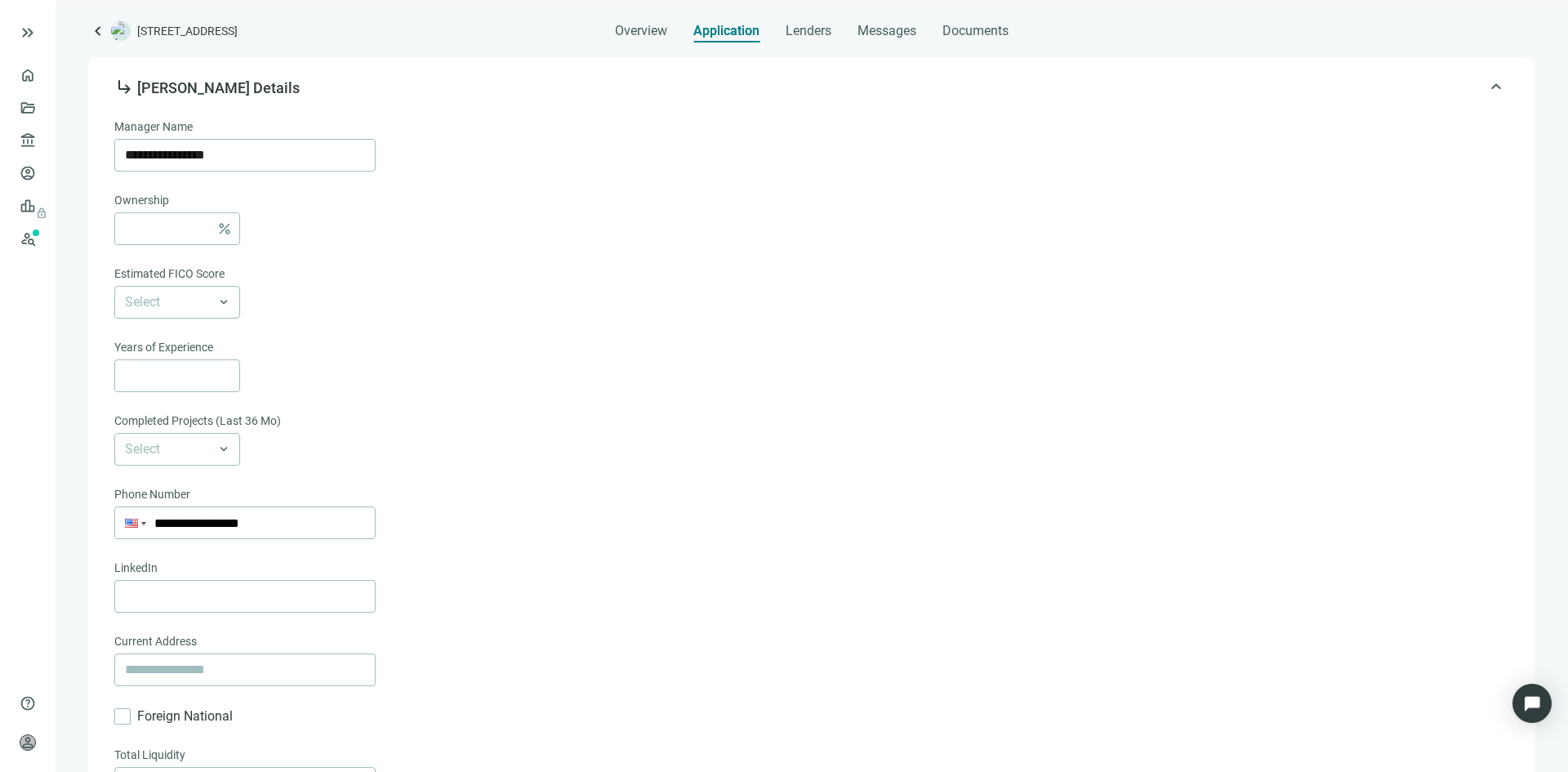
scroll to position [552, 0]
